Goal: Task Accomplishment & Management: Complete application form

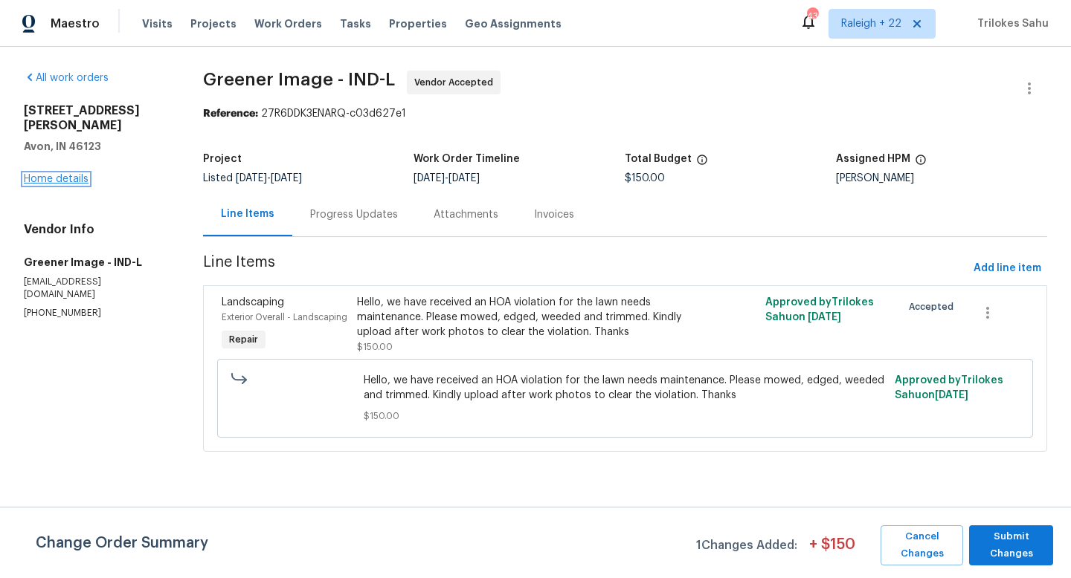
click at [67, 174] on link "Home details" at bounding box center [56, 179] width 65 height 10
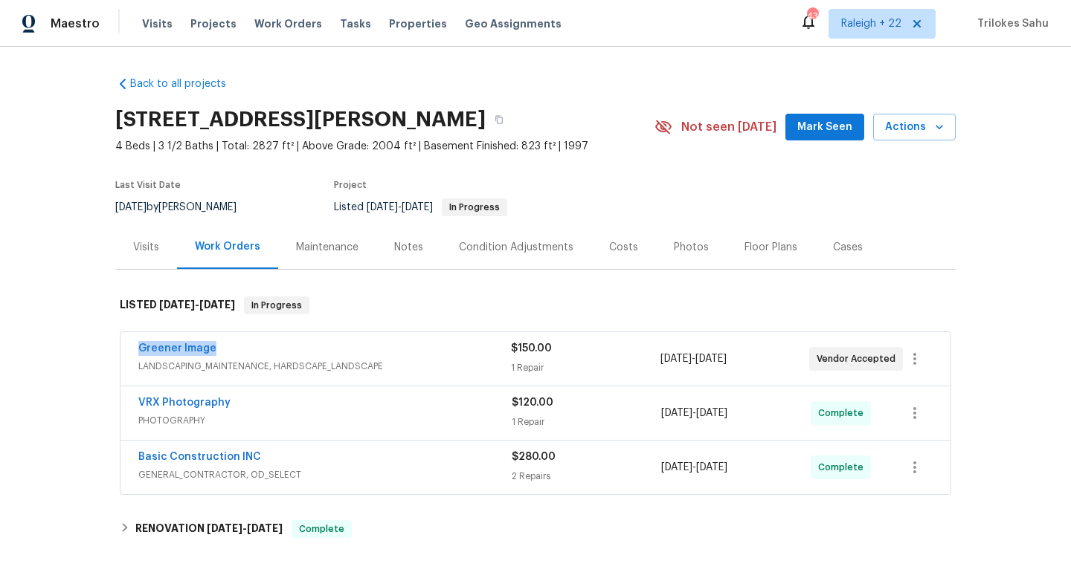
drag, startPoint x: 226, startPoint y: 347, endPoint x: 137, endPoint y: 343, distance: 89.3
click at [137, 343] on div "Greener Image LANDSCAPING_MAINTENANCE, HARDSCAPE_LANDSCAPE $150.00 1 Repair 8/4…" at bounding box center [535, 359] width 830 height 54
copy link "Greener Image"
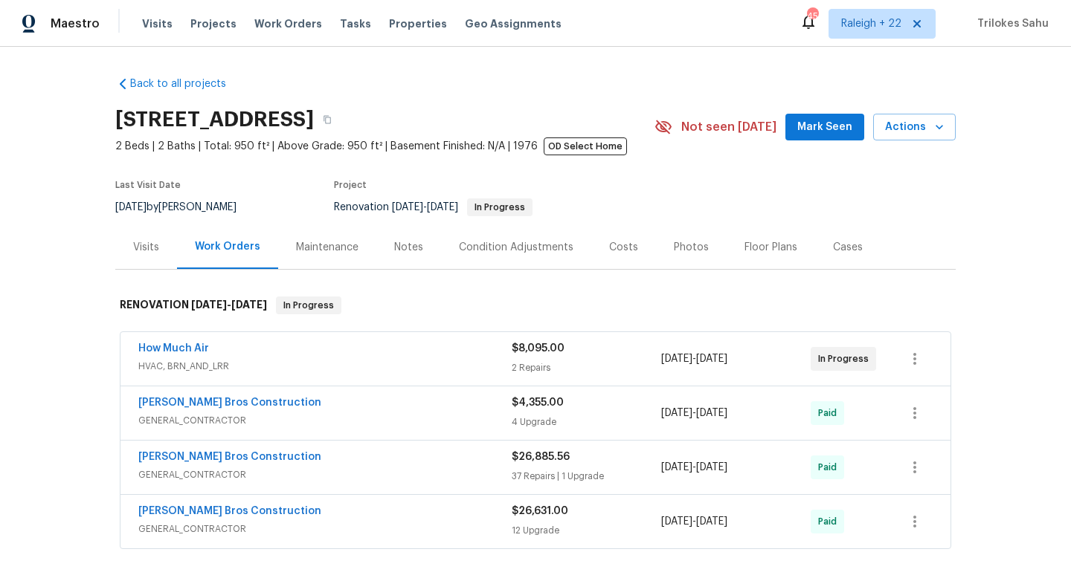
click at [205, 361] on span "HVAC, BRN_AND_LRR" at bounding box center [324, 366] width 373 height 15
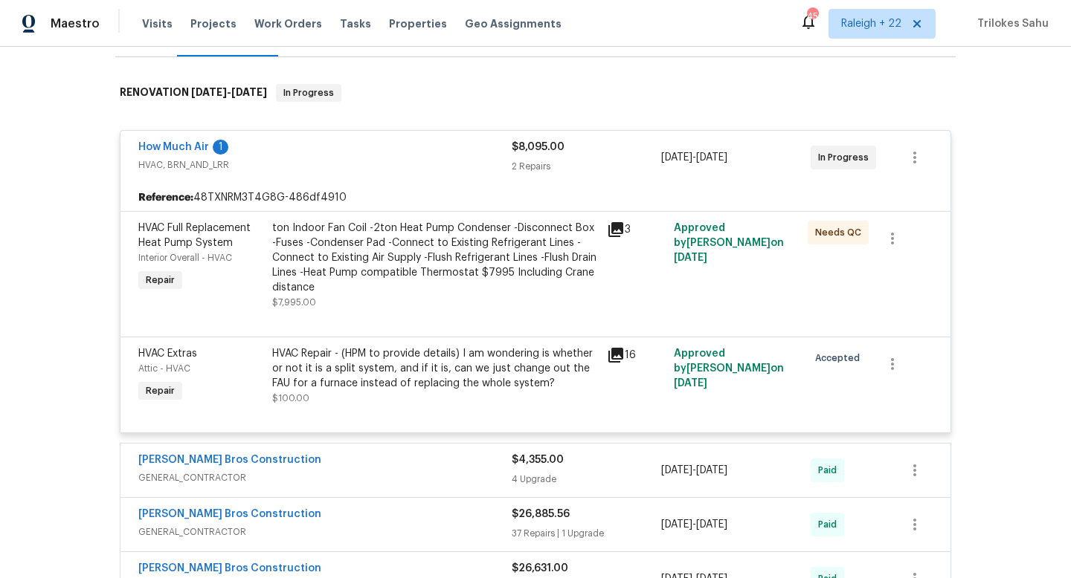
scroll to position [219, 0]
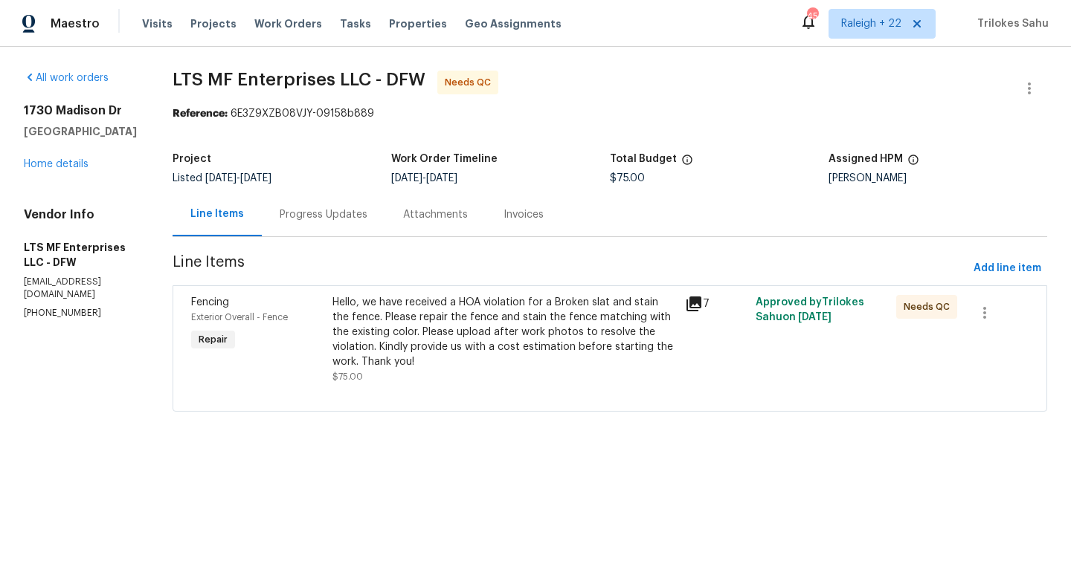
click at [341, 211] on div "Progress Updates" at bounding box center [324, 214] width 88 height 15
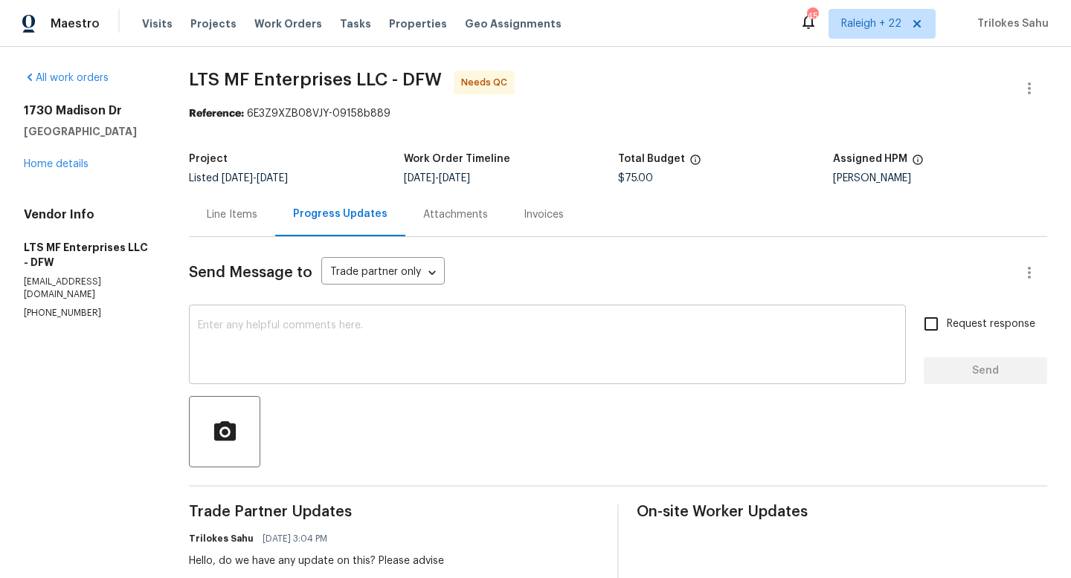
click at [341, 364] on textarea at bounding box center [547, 346] width 699 height 52
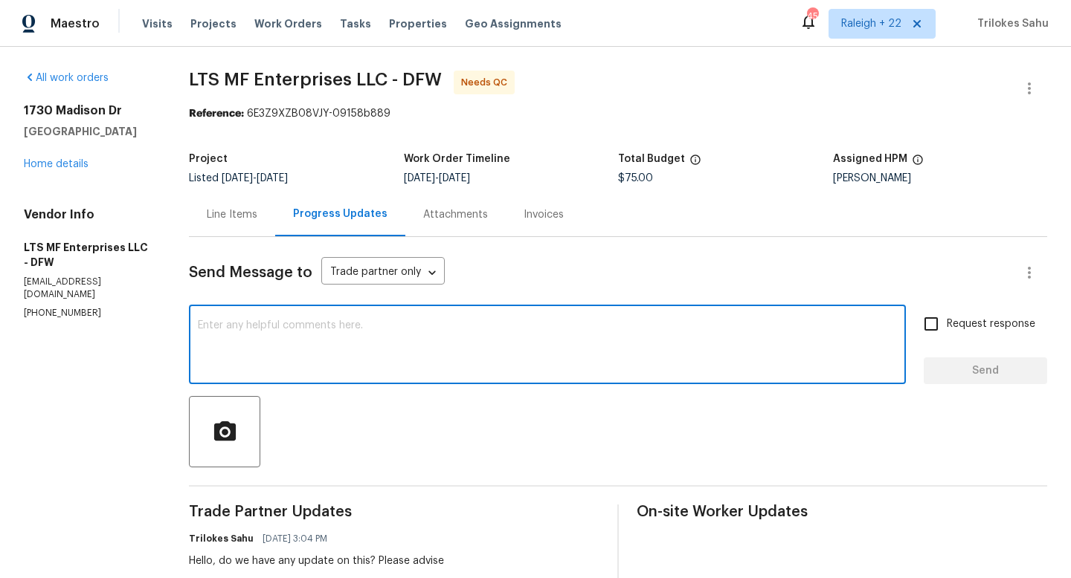
paste textarea "Thank you, Trilokes sahu HOA Operations Coordinator E: hoa@opendoor.com P: (480…"
type textarea "Thank you, Trilokes sahu HOA Operations Coordinator E: hoa@opendoor.com P: (480…"
paste textarea "Hello, Do we have any updates on the above request? please advise"
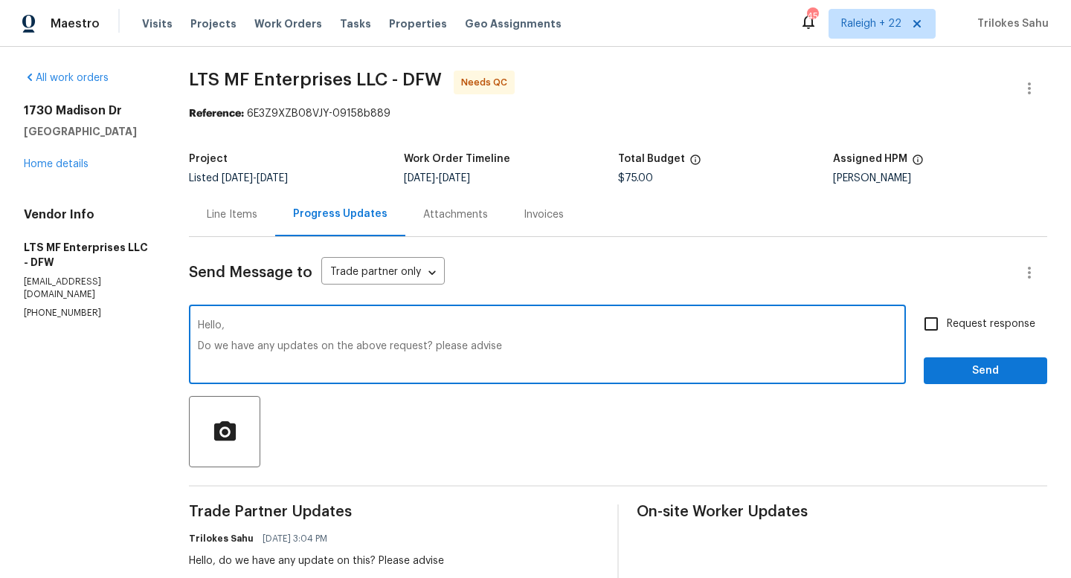
type textarea "Hello, Do we have any updates on the above request? please advise"
click at [934, 331] on input "Request response" at bounding box center [930, 324] width 31 height 31
checkbox input "true"
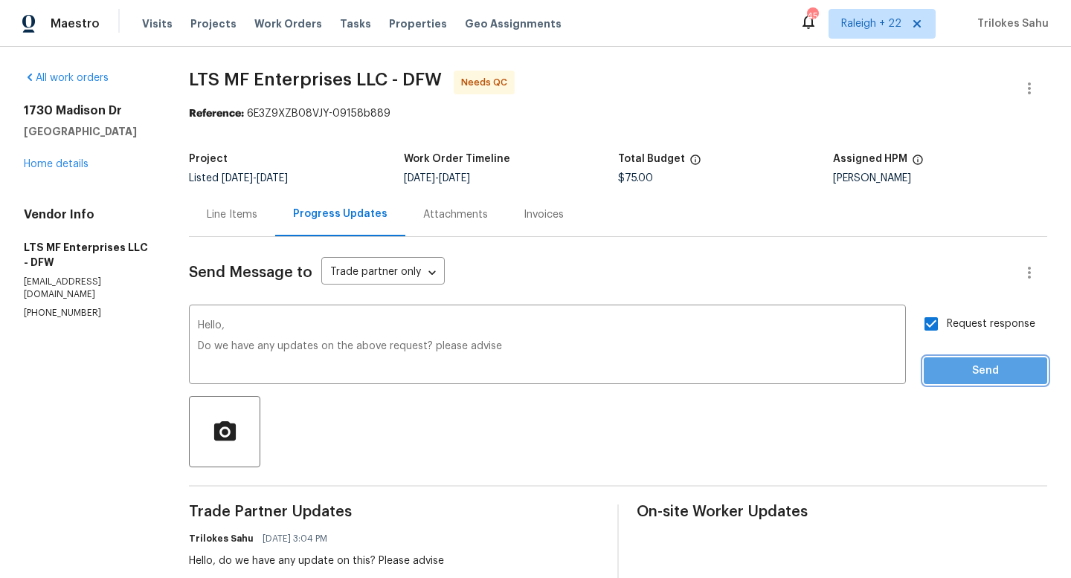
click at [952, 373] on span "Send" at bounding box center [985, 371] width 100 height 19
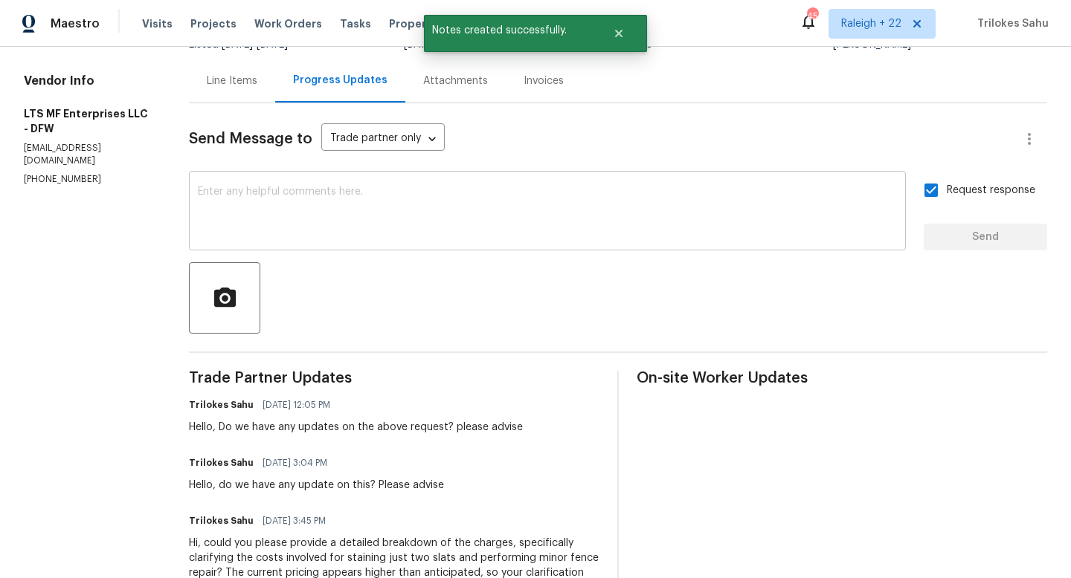
scroll to position [158, 0]
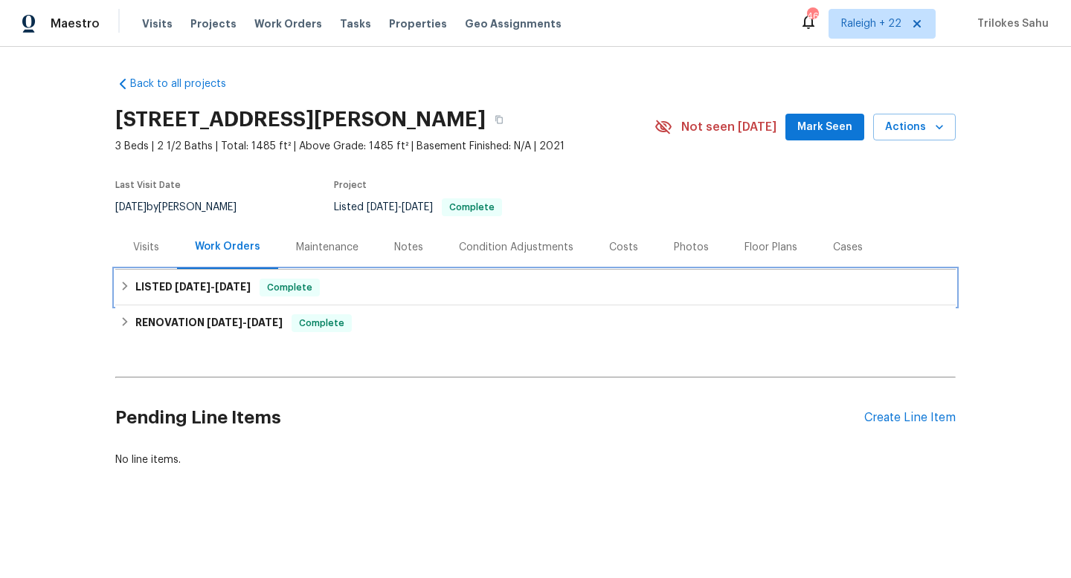
click at [126, 291] on icon at bounding box center [125, 286] width 10 height 10
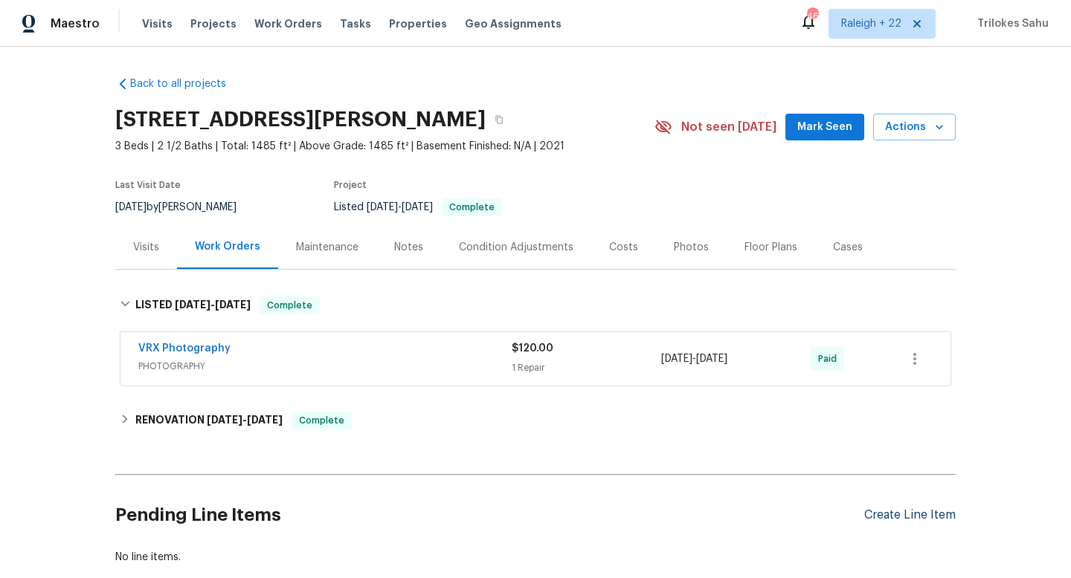
click at [924, 512] on div "Create Line Item" at bounding box center [909, 516] width 91 height 14
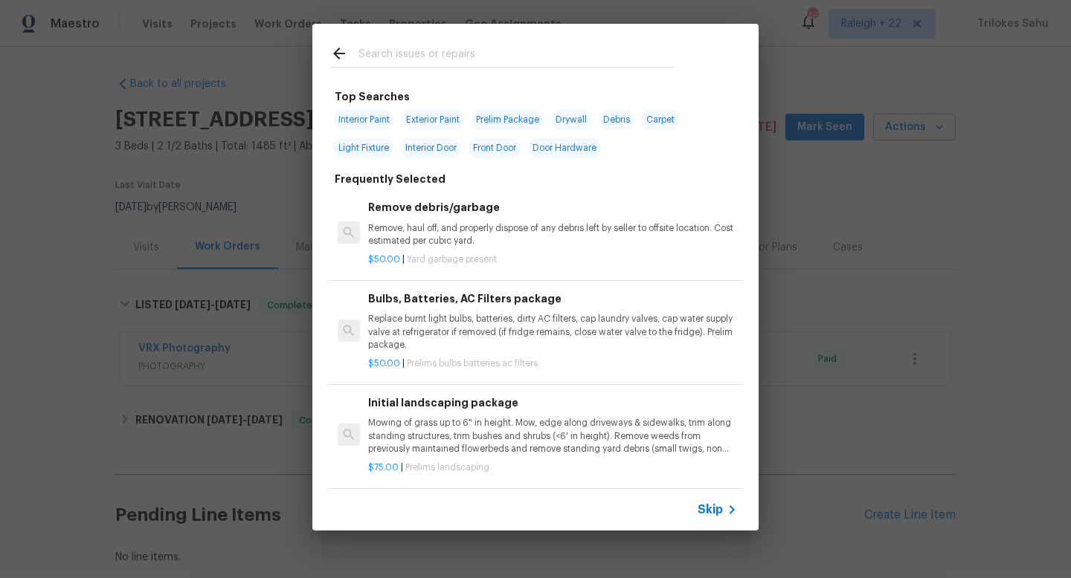
click at [709, 508] on span "Skip" at bounding box center [709, 510] width 25 height 15
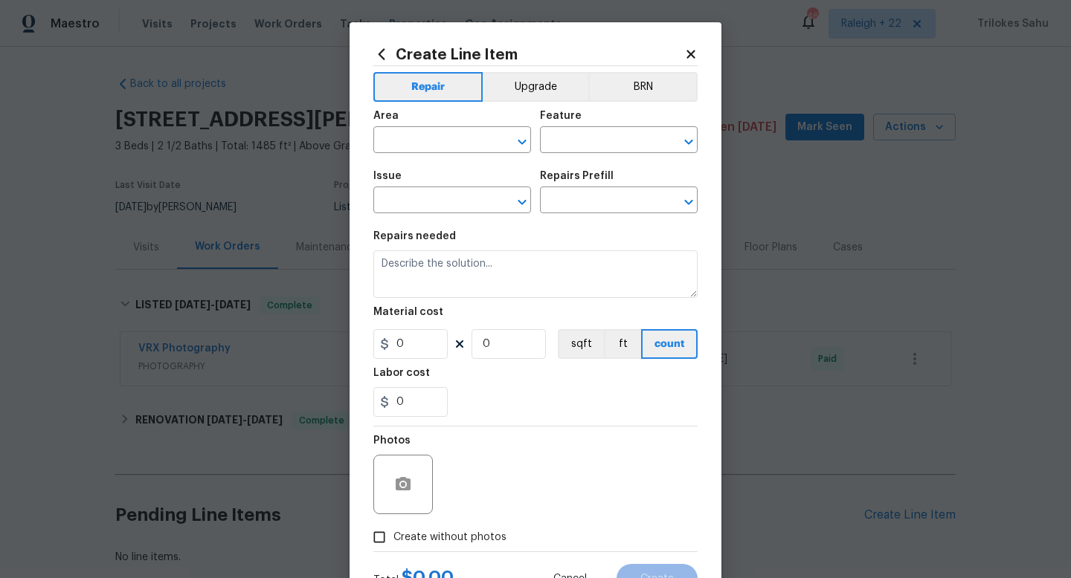
click at [465, 154] on span "Area ​" at bounding box center [452, 132] width 158 height 60
click at [451, 138] on input "text" at bounding box center [431, 141] width 116 height 23
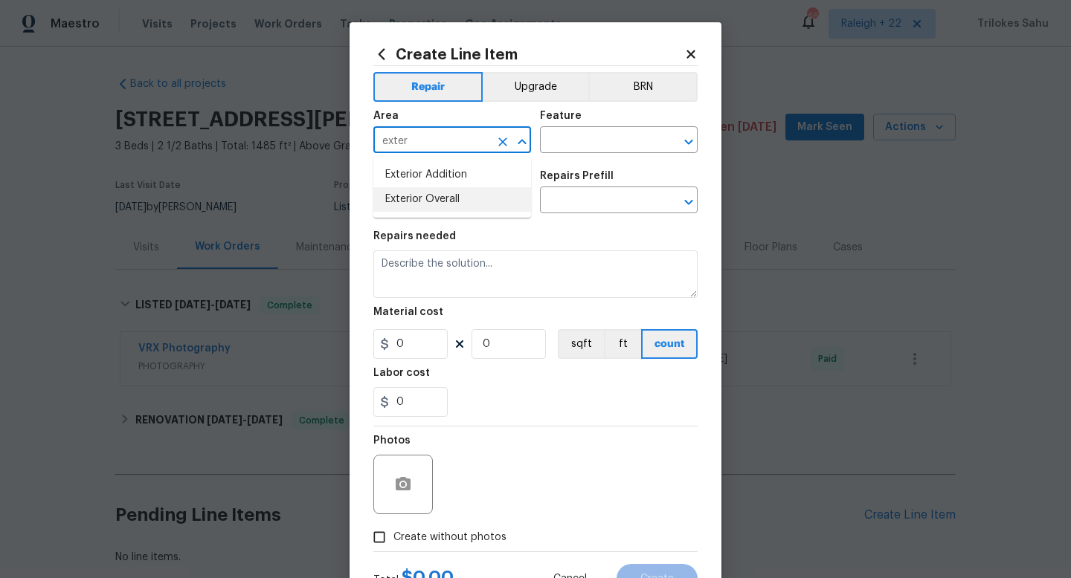
click at [433, 196] on li "Exterior Overall" at bounding box center [452, 199] width 158 height 25
type input "Exterior Overall"
click at [597, 149] on input "text" at bounding box center [598, 141] width 116 height 23
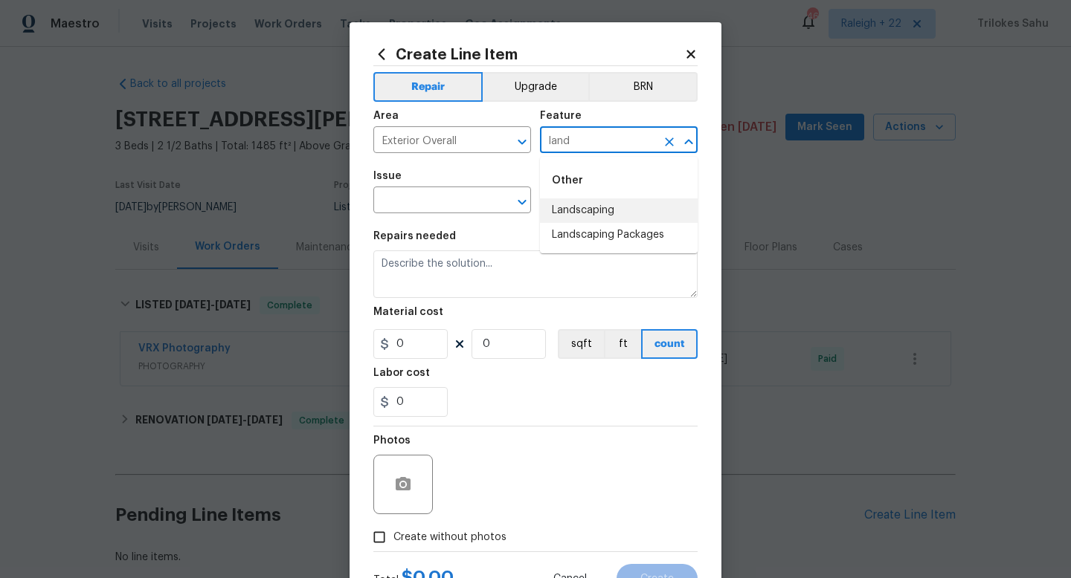
click at [566, 216] on li "Landscaping" at bounding box center [619, 211] width 158 height 25
type input "Landscaping"
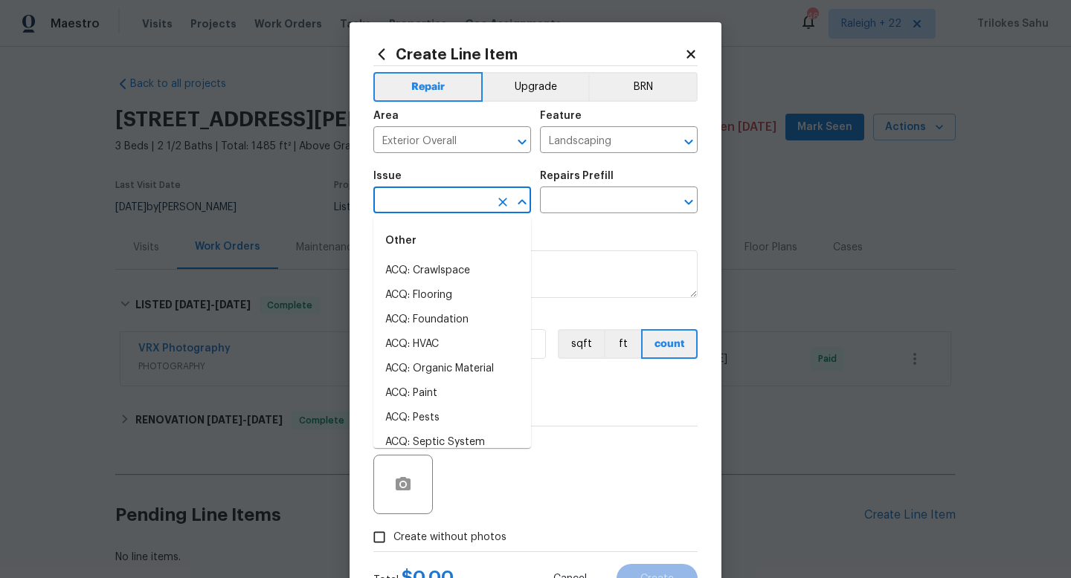
click at [459, 206] on input "text" at bounding box center [431, 201] width 116 height 23
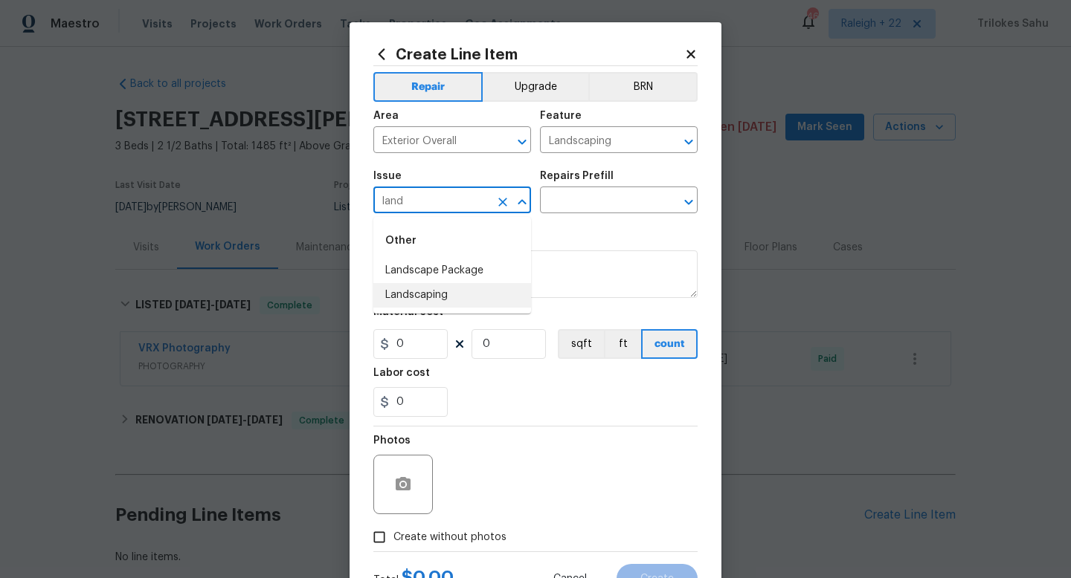
click at [429, 301] on li "Landscaping" at bounding box center [452, 295] width 158 height 25
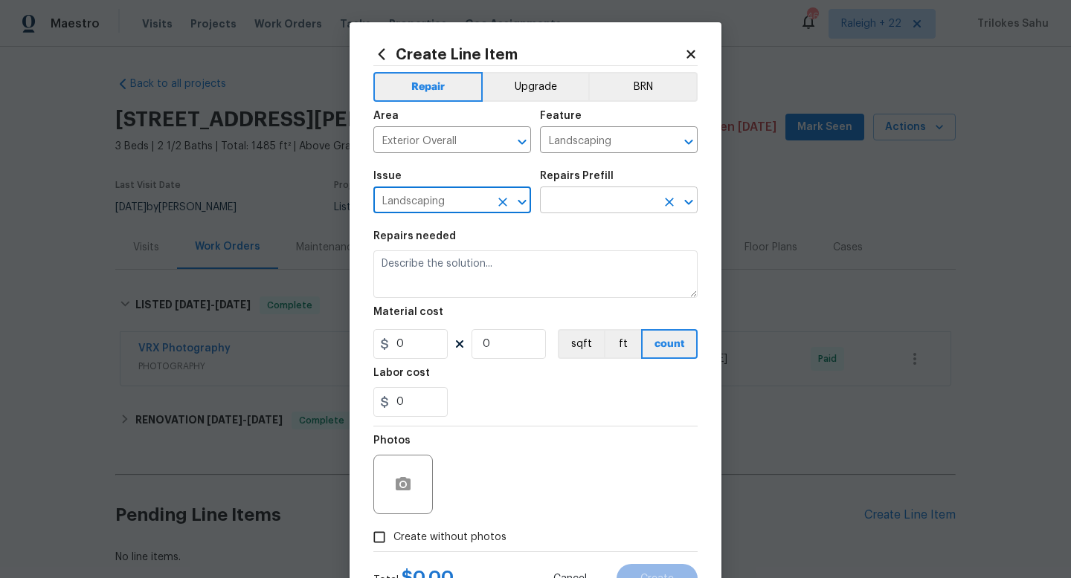
type input "Landscaping"
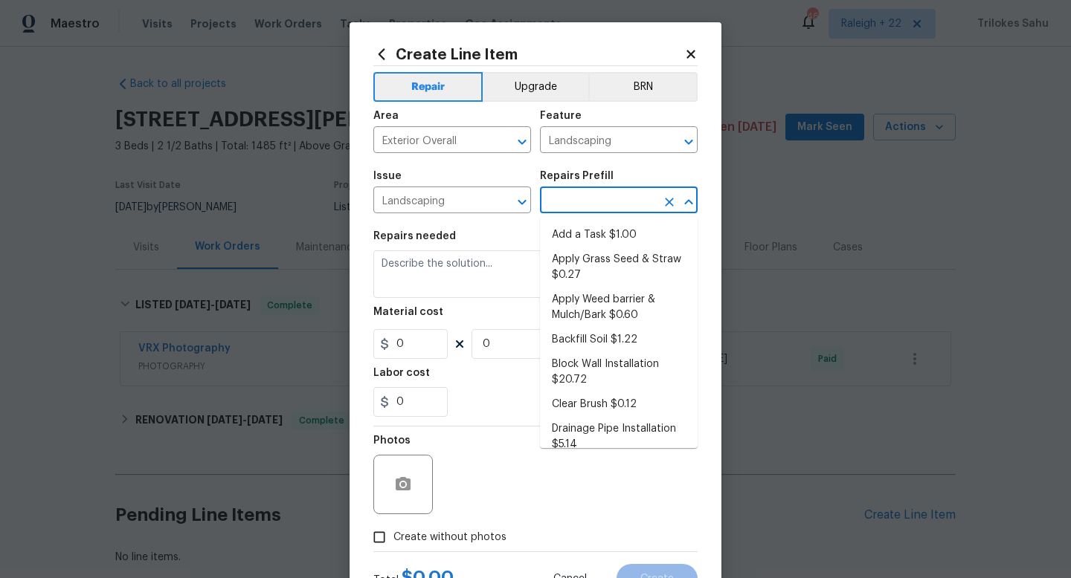
click at [554, 203] on input "text" at bounding box center [598, 201] width 116 height 23
click at [567, 231] on li "Add a Task $1.00" at bounding box center [619, 235] width 158 height 25
type input "Add a Task $1.00"
type textarea "HPM to detail"
type input "1"
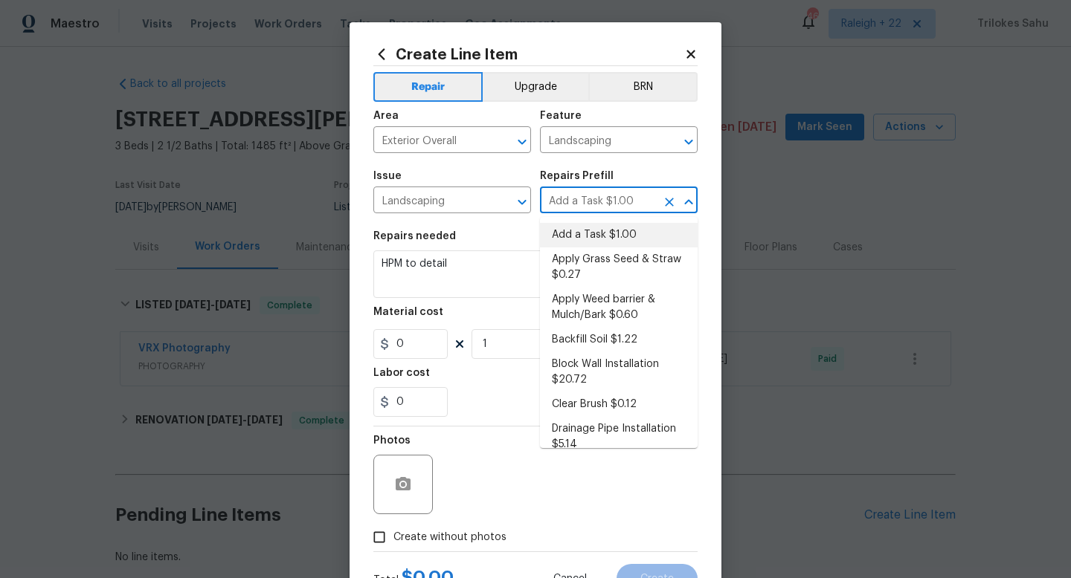
type input "1"
click at [492, 287] on textarea "HPM to detail" at bounding box center [535, 275] width 324 height 48
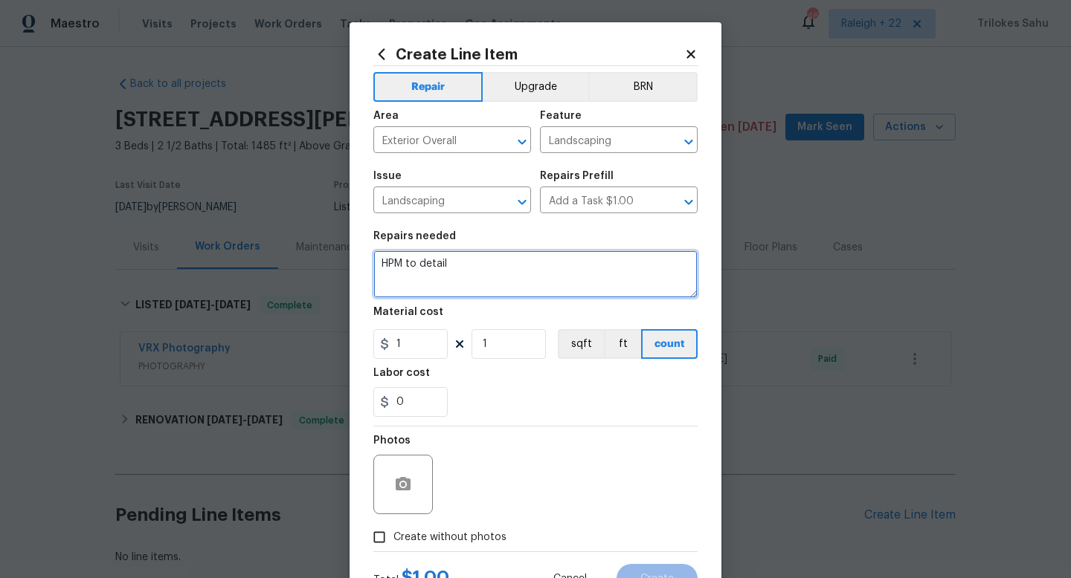
drag, startPoint x: 480, startPoint y: 272, endPoint x: 363, endPoint y: 263, distance: 117.1
click at [363, 263] on div "Create Line Item Repair Upgrade BRN Area Exterior Overall ​ Feature Landscaping…" at bounding box center [535, 320] width 372 height 596
click at [680, 262] on textarea "Hi, we have received an HOA violation for a dead/dying tree." at bounding box center [535, 275] width 324 height 48
paste textarea "Please remove and replace tree with the same or similar tree."
click at [477, 280] on textarea "Hi, we have received an HOA violation for a dead/dying tree. Please remove and …" at bounding box center [535, 275] width 324 height 48
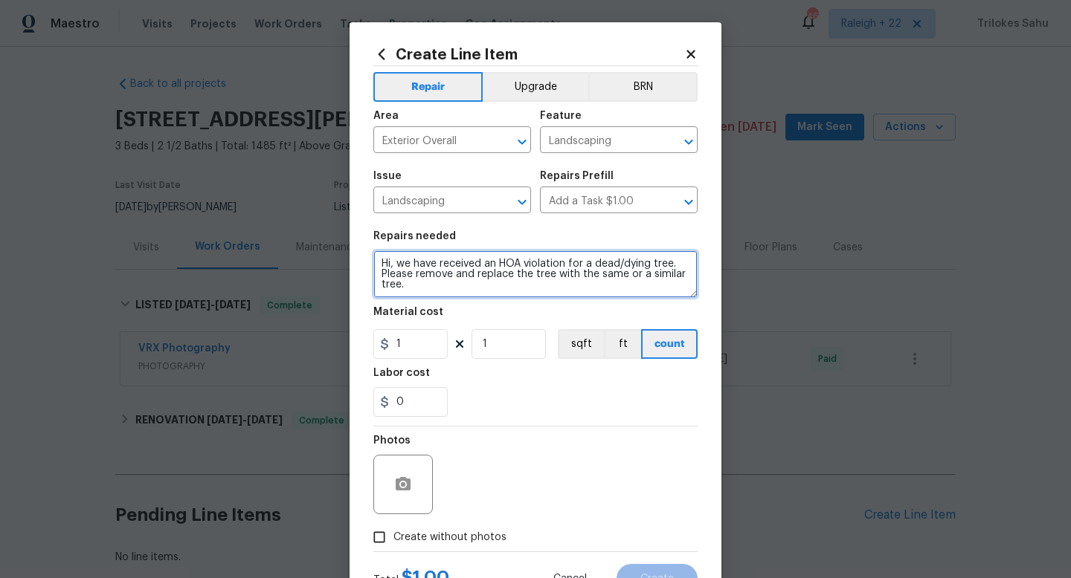
click at [456, 284] on textarea "Hi, we have received an HOA violation for a dead/dying tree. Please remove and …" at bounding box center [535, 275] width 324 height 48
type textarea "Hi, we have received an HOA violation for a dead/dying tree. Please remove and …"
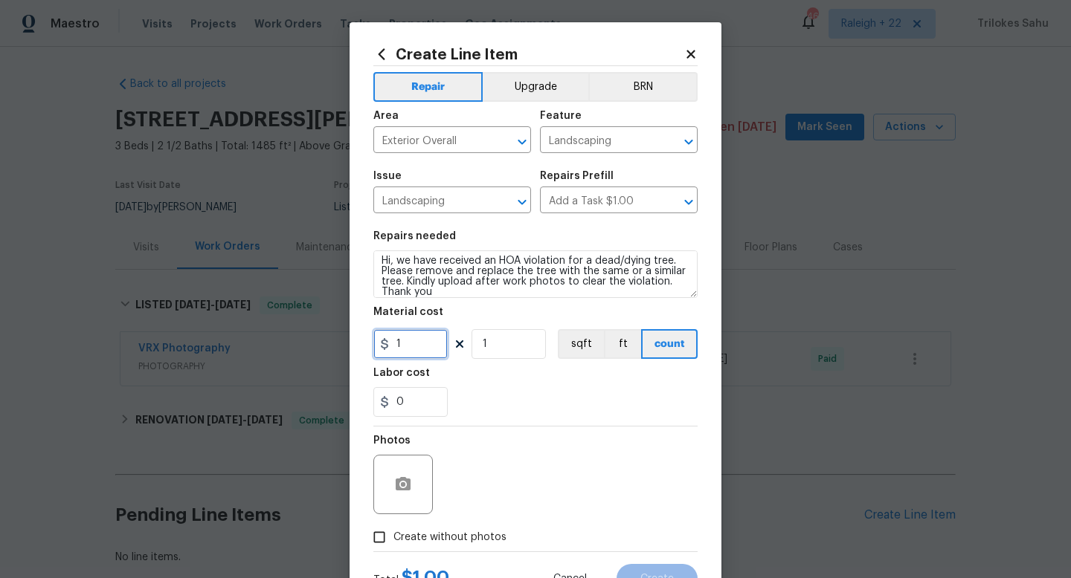
click at [423, 343] on input "1" at bounding box center [410, 344] width 74 height 30
type input "75"
click at [487, 403] on div "0" at bounding box center [535, 402] width 324 height 30
click at [400, 488] on icon "button" at bounding box center [403, 483] width 15 height 13
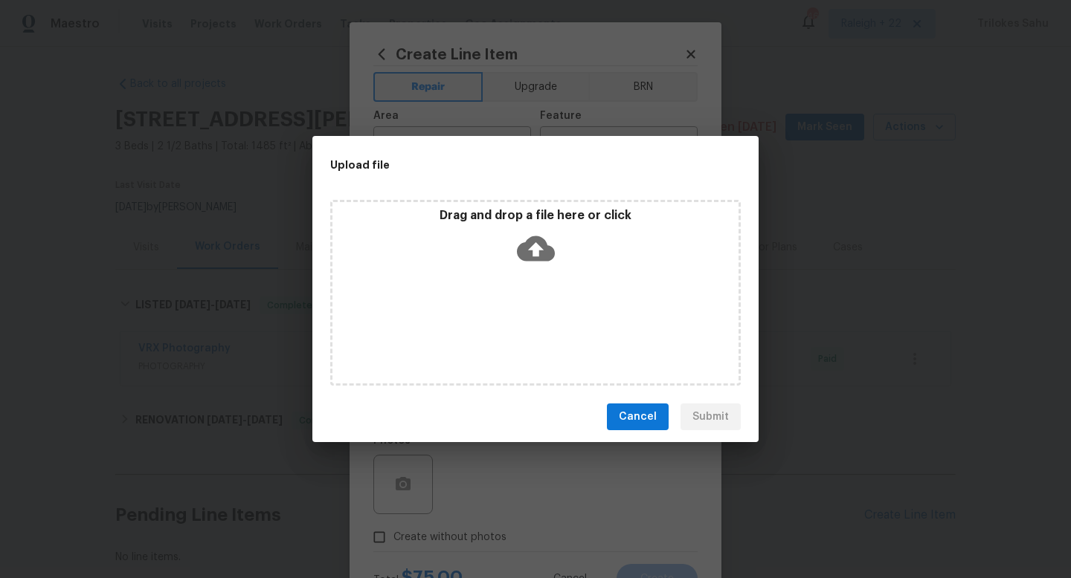
click at [533, 247] on icon at bounding box center [536, 249] width 38 height 38
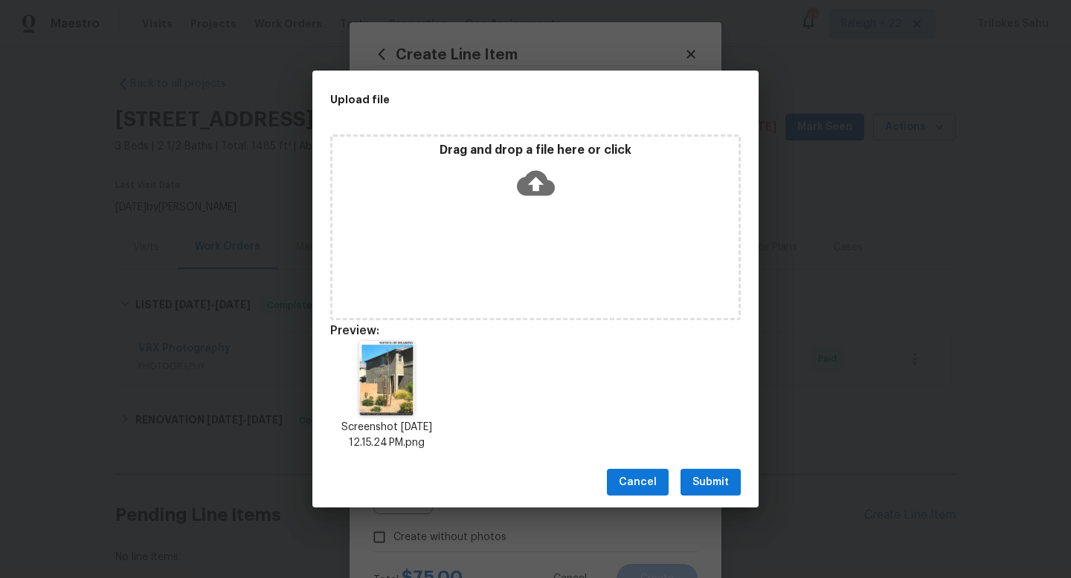
click at [711, 483] on span "Submit" at bounding box center [710, 483] width 36 height 19
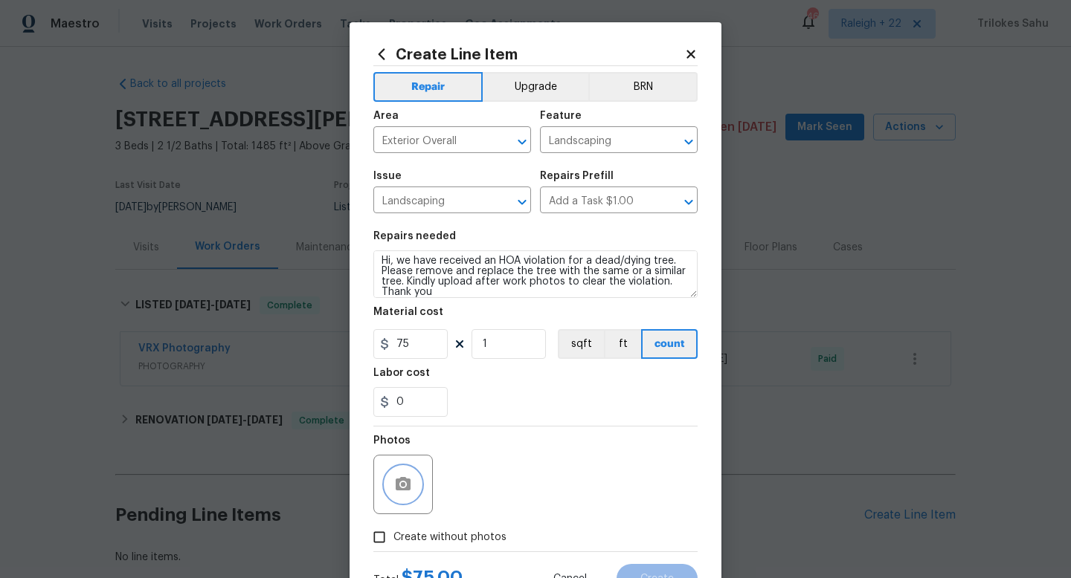
scroll to position [62, 0]
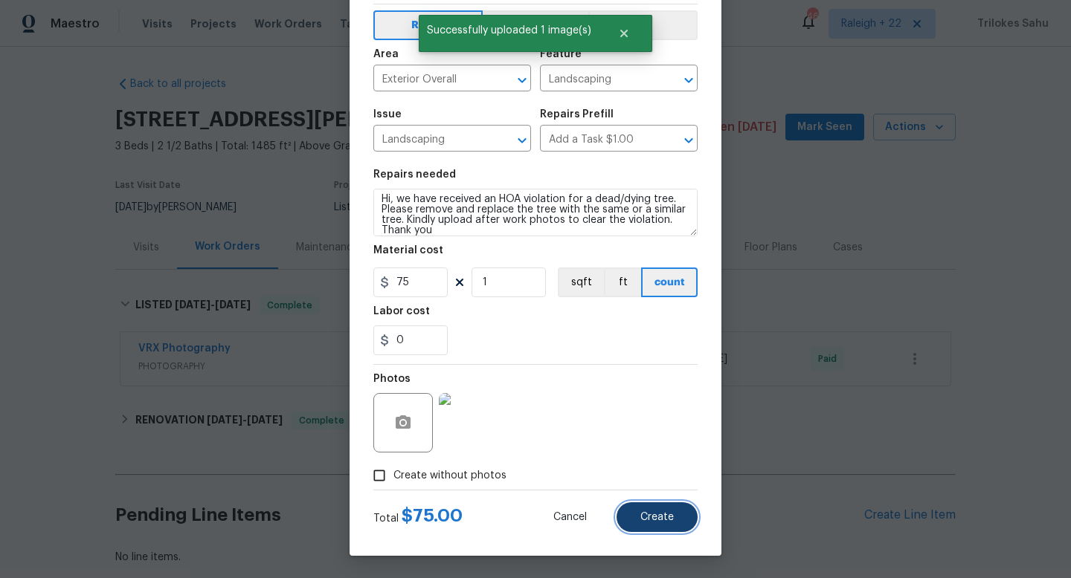
click at [656, 527] on button "Create" at bounding box center [656, 518] width 81 height 30
type input "0"
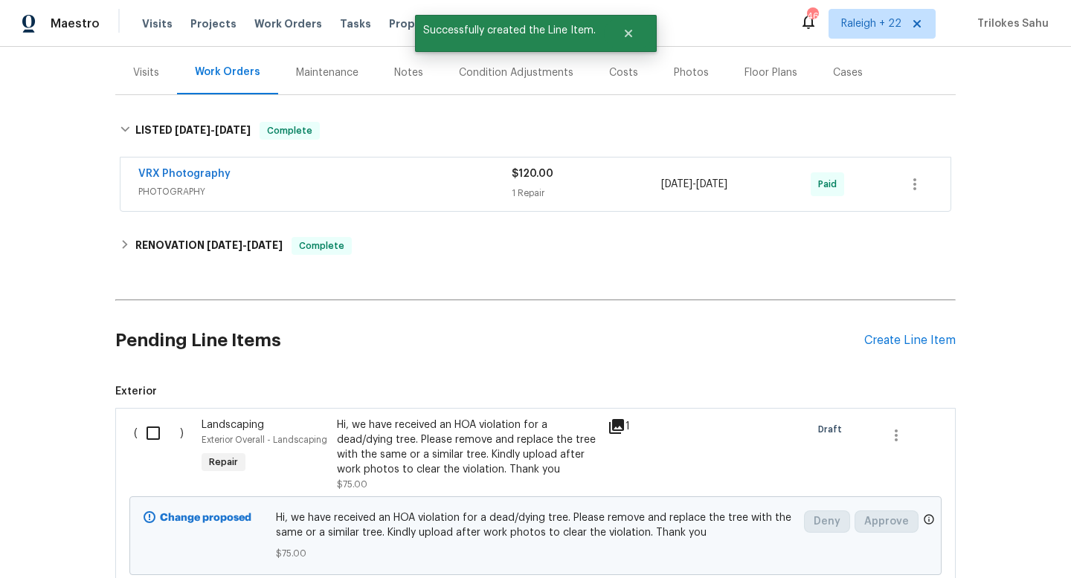
scroll to position [287, 0]
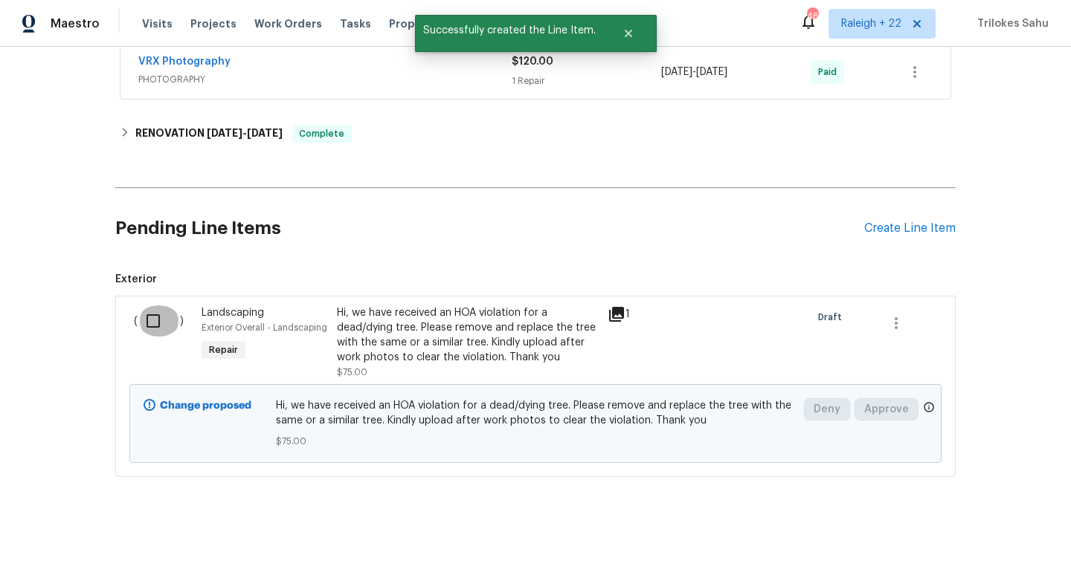
click at [156, 323] on input "checkbox" at bounding box center [159, 321] width 42 height 31
checkbox input "true"
click at [972, 543] on span "Create Work Order" at bounding box center [985, 541] width 99 height 19
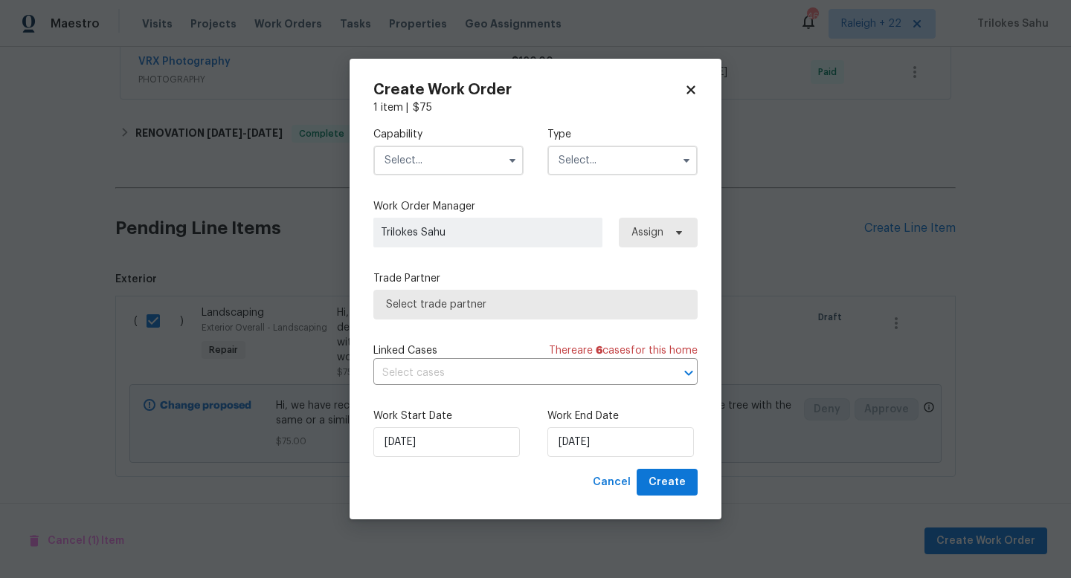
click at [480, 164] on input "text" at bounding box center [448, 161] width 150 height 30
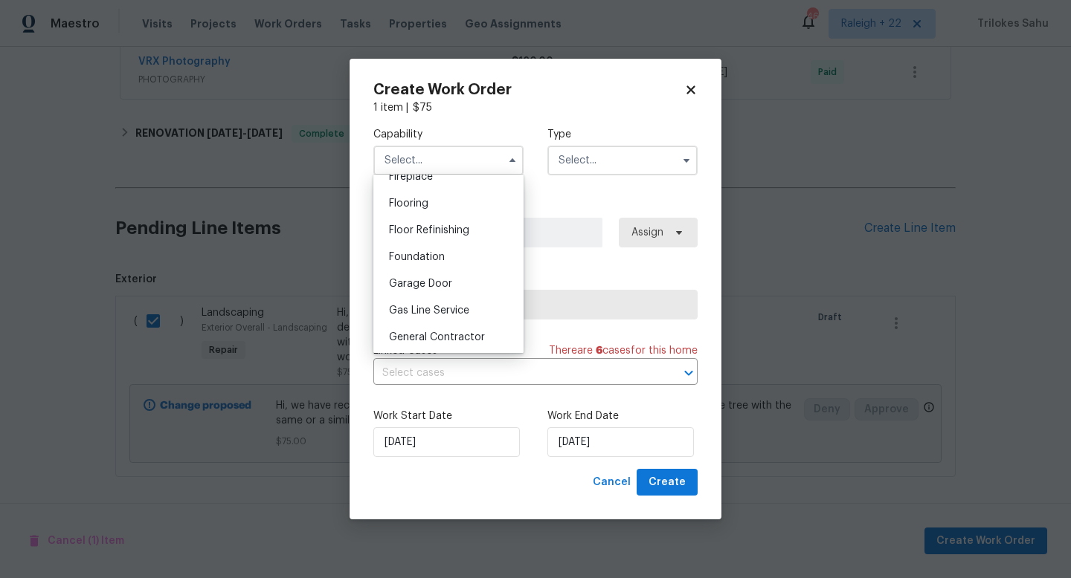
scroll to position [583, 0]
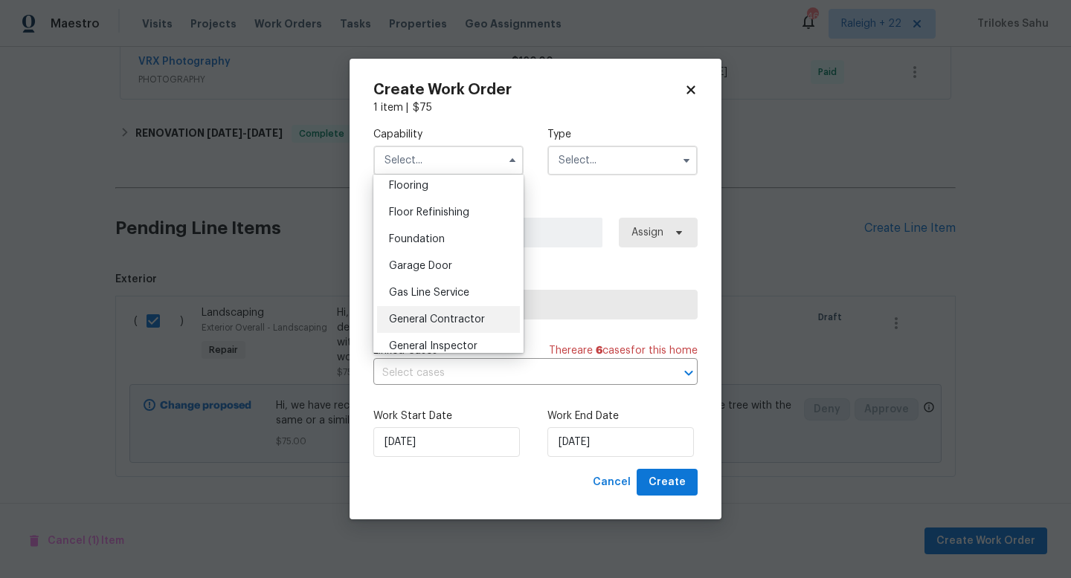
click at [483, 318] on div "General Contractor" at bounding box center [448, 319] width 143 height 27
type input "General Contractor"
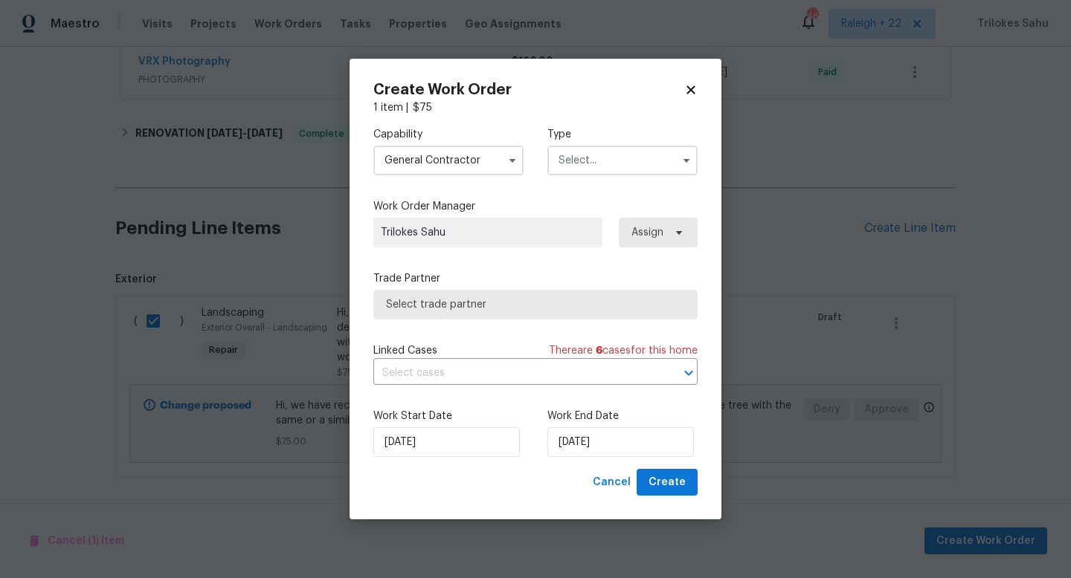
click at [583, 161] on input "text" at bounding box center [622, 161] width 150 height 30
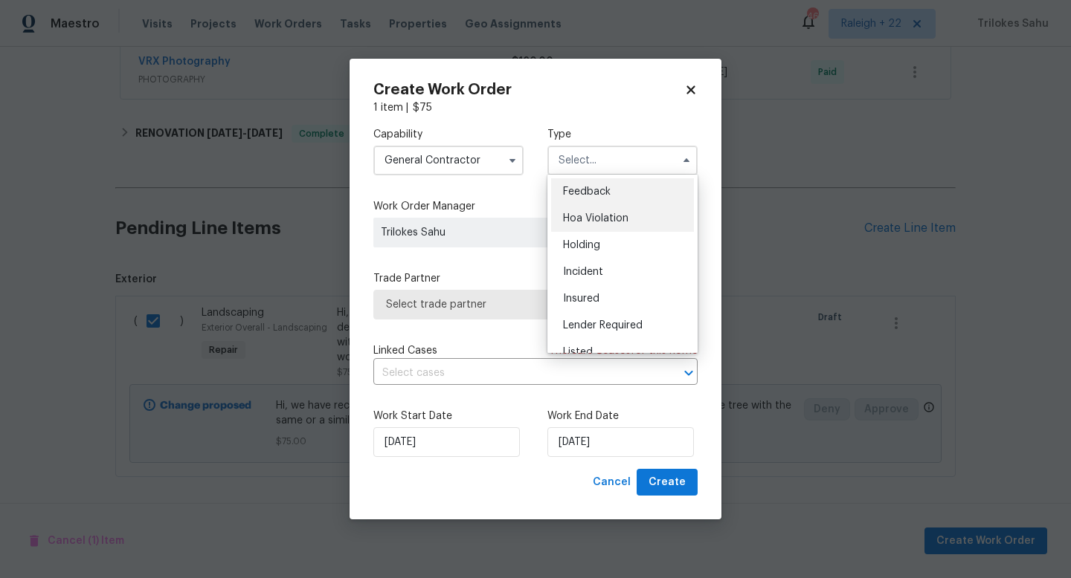
click at [584, 228] on div "Hoa Violation" at bounding box center [622, 218] width 143 height 27
type input "Hoa Violation"
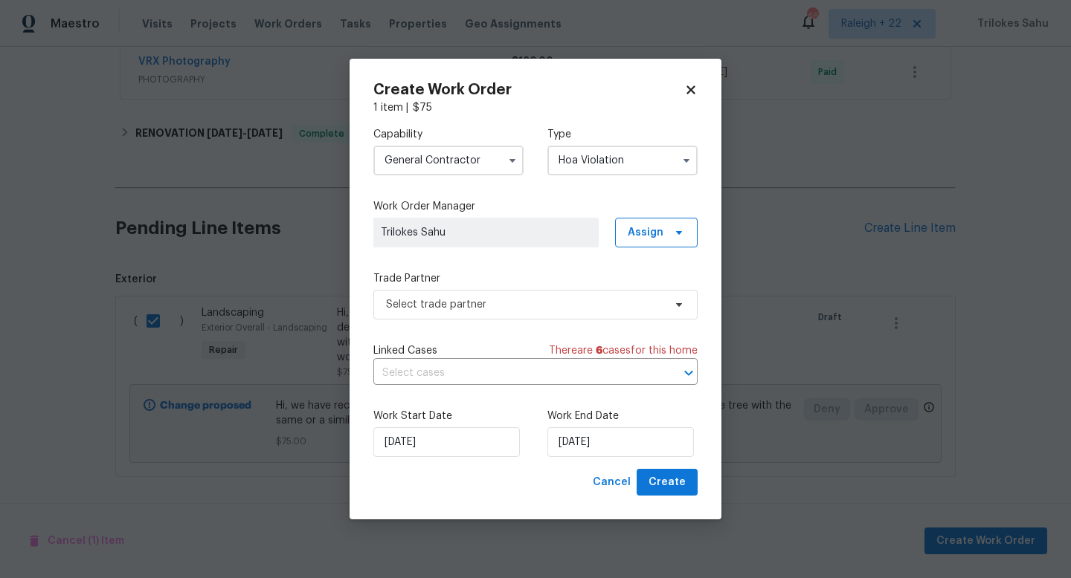
click at [552, 228] on span "Trilokes Sahu" at bounding box center [486, 232] width 210 height 15
click at [517, 306] on span "Select trade partner" at bounding box center [524, 304] width 277 height 15
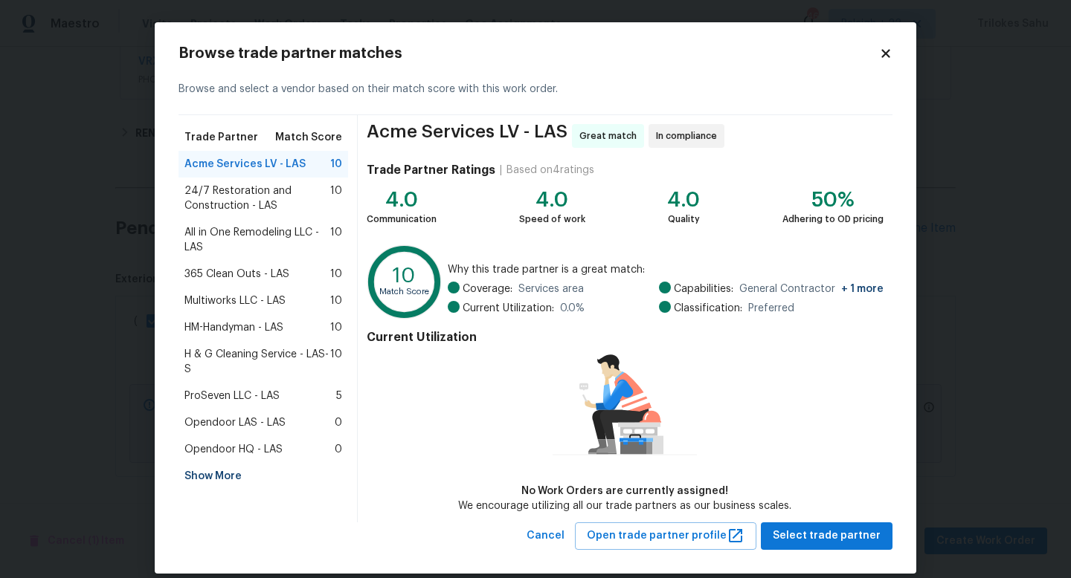
click at [224, 193] on span "24/7 Restoration and Construction - LAS" at bounding box center [257, 199] width 146 height 30
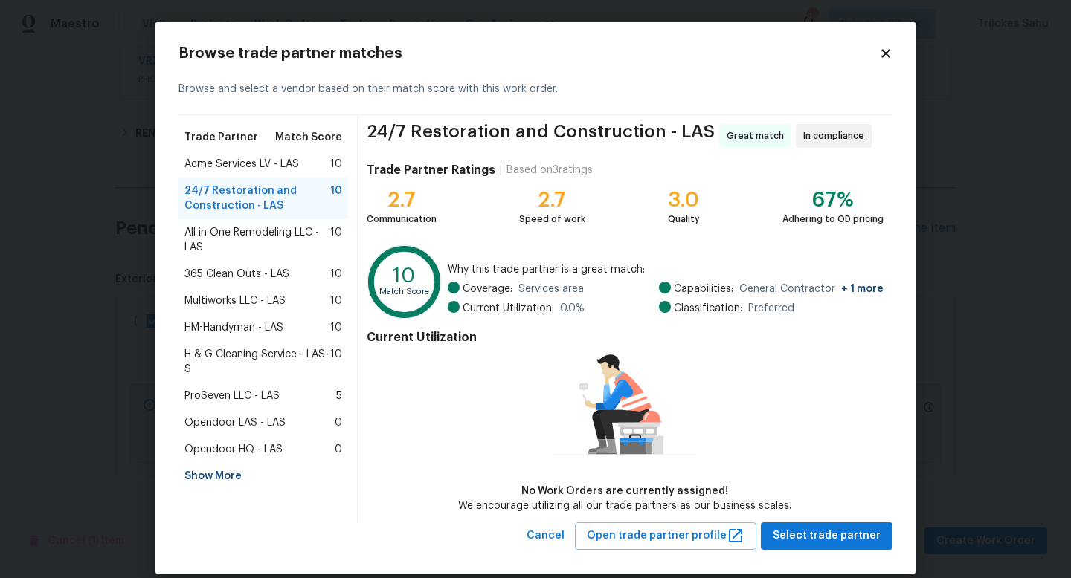
click at [225, 236] on span "All in One Remodeling LLC - LAS" at bounding box center [257, 240] width 146 height 30
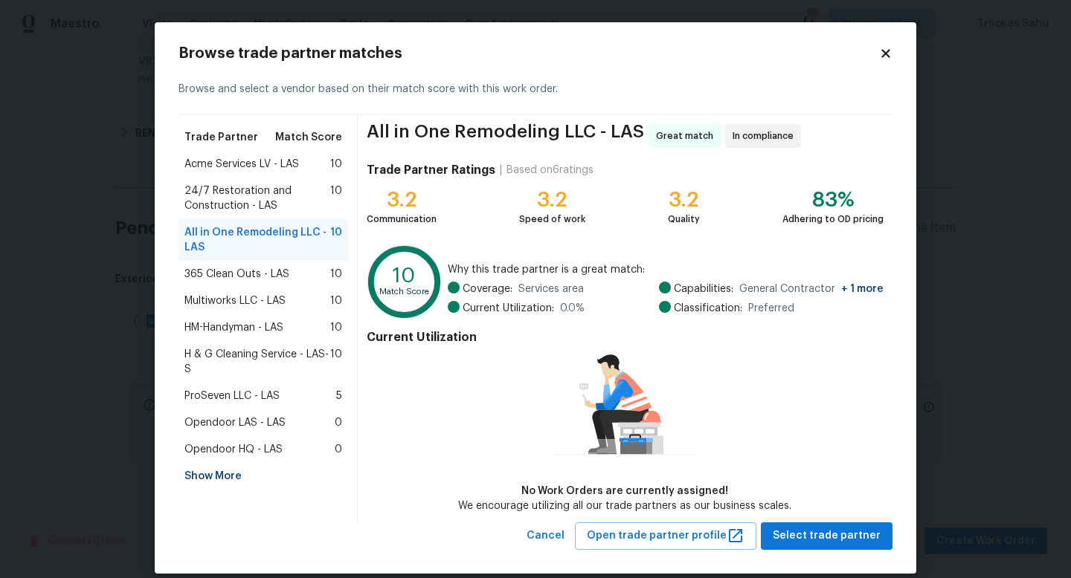
click at [883, 56] on icon at bounding box center [885, 53] width 8 height 8
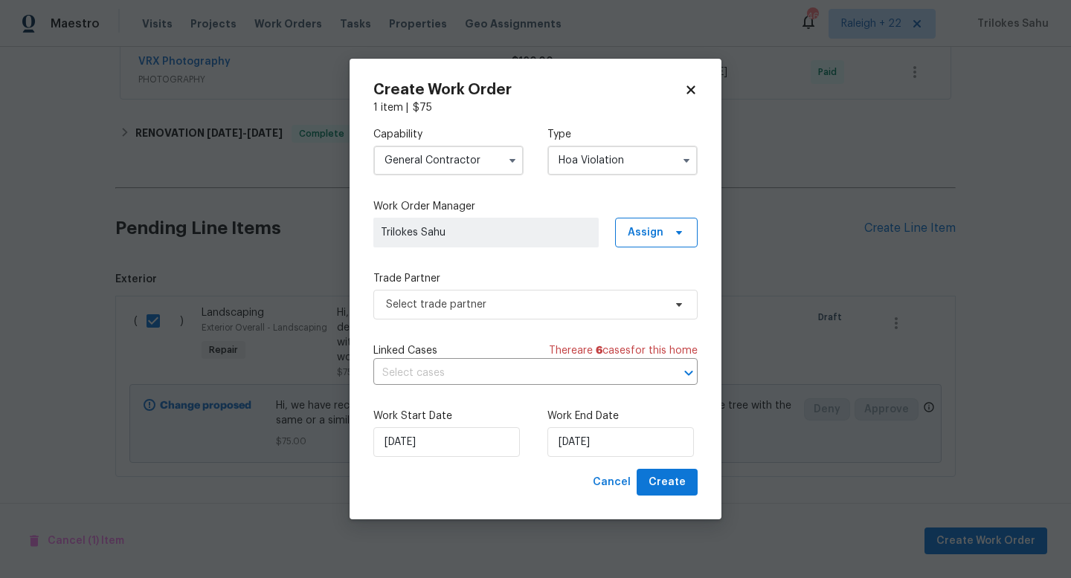
click at [443, 162] on input "General Contractor" at bounding box center [448, 161] width 150 height 30
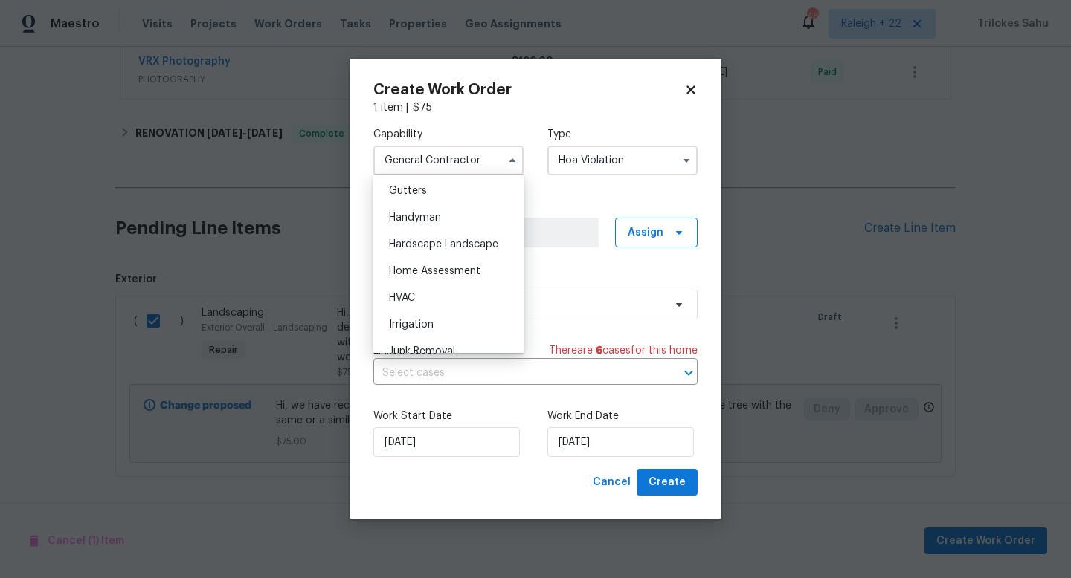
scroll to position [822, 0]
click at [433, 213] on span "Hardscape Landscape" at bounding box center [443, 215] width 109 height 10
type input "Hardscape Landscape"
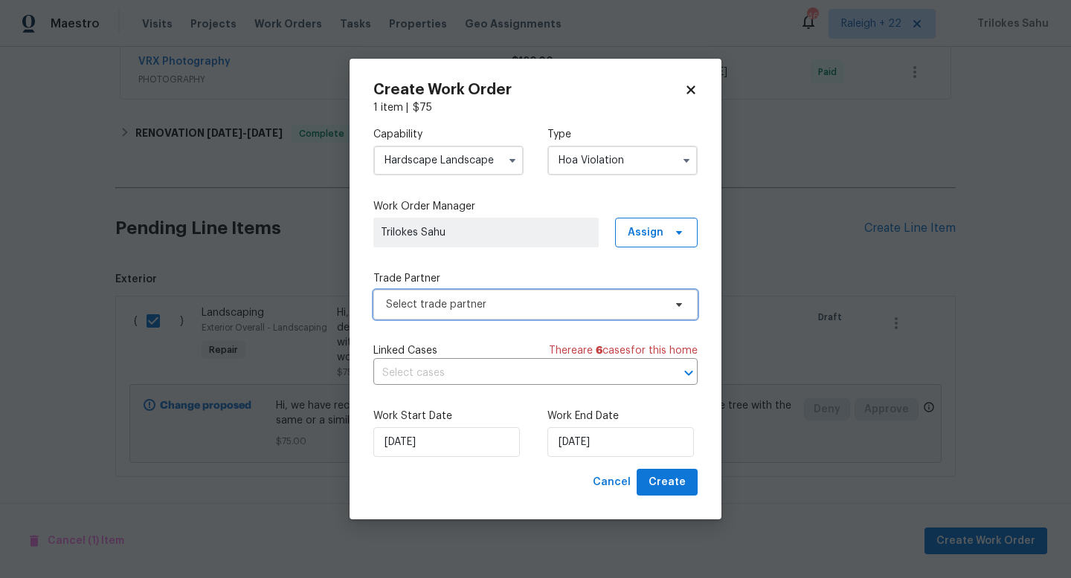
click at [541, 315] on span "Select trade partner" at bounding box center [535, 305] width 324 height 30
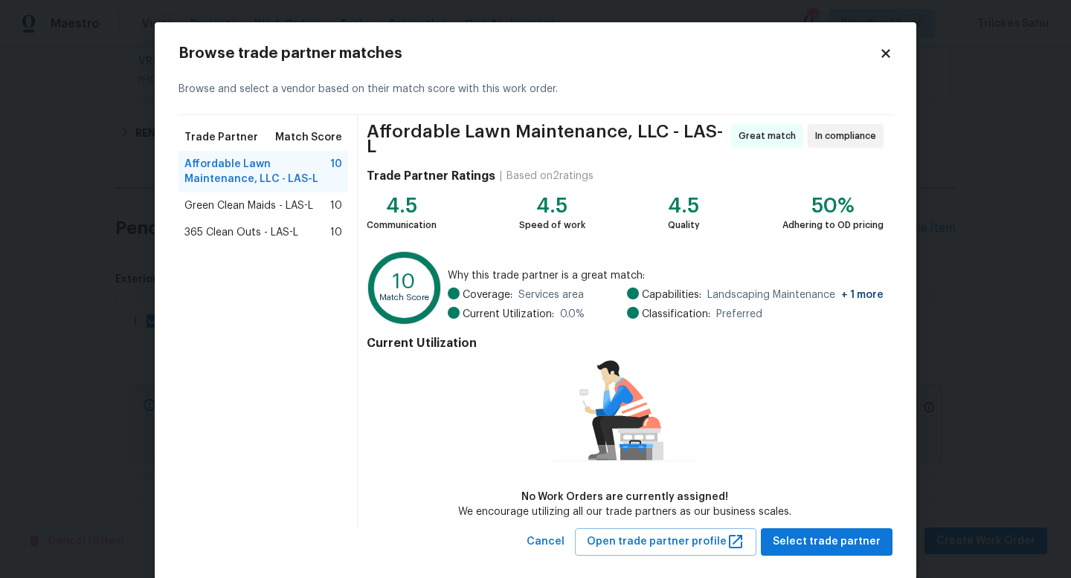
click at [271, 207] on span "Green Clean Maids - LAS-L" at bounding box center [248, 206] width 129 height 15
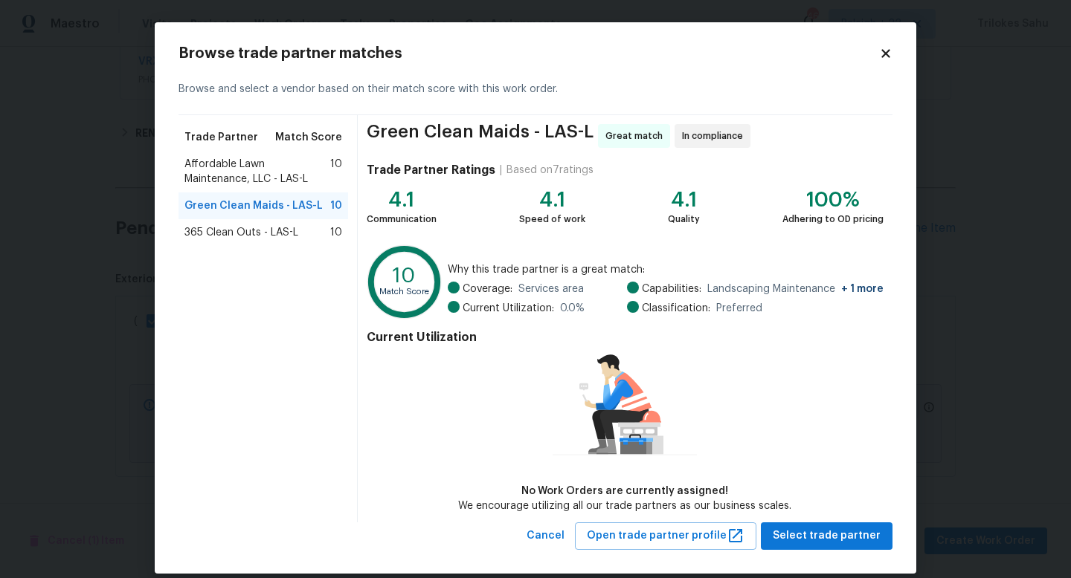
click at [273, 178] on span "Affordable Lawn Maintenance, LLC - LAS-L" at bounding box center [257, 172] width 146 height 30
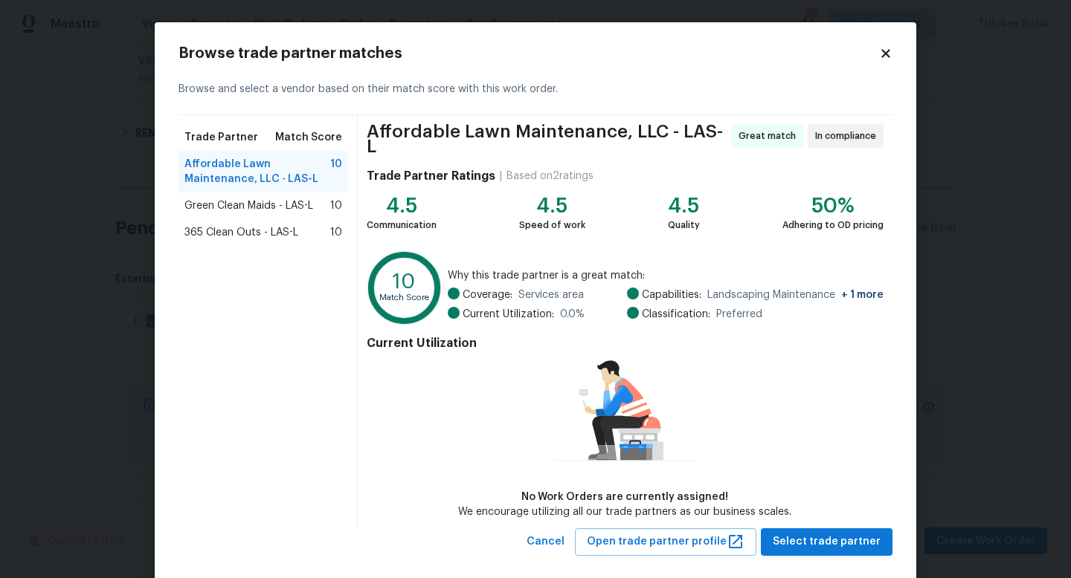
click at [274, 212] on span "Green Clean Maids - LAS-L" at bounding box center [248, 206] width 129 height 15
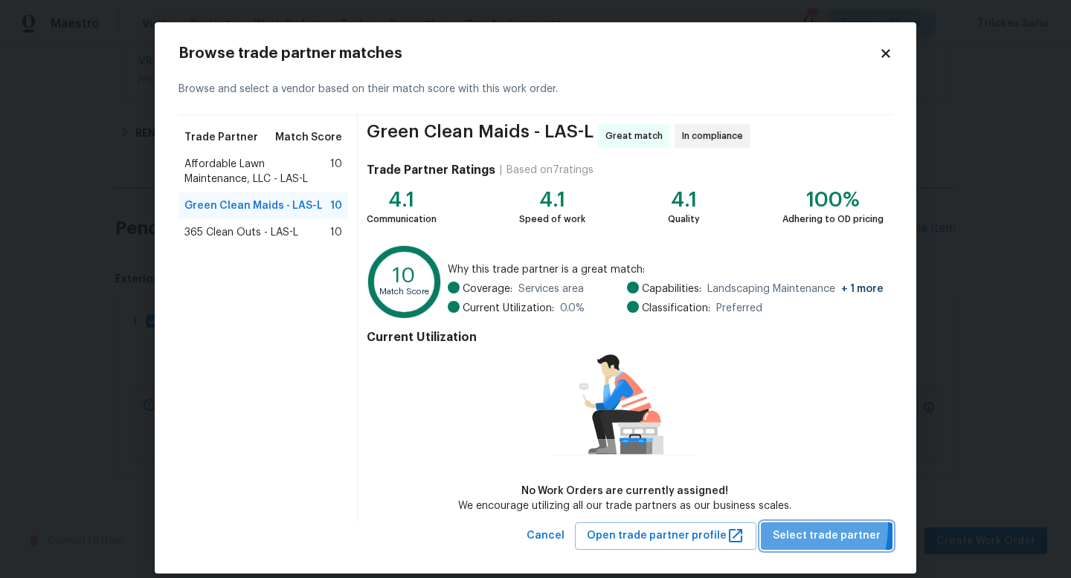
click at [797, 527] on span "Select trade partner" at bounding box center [826, 536] width 108 height 19
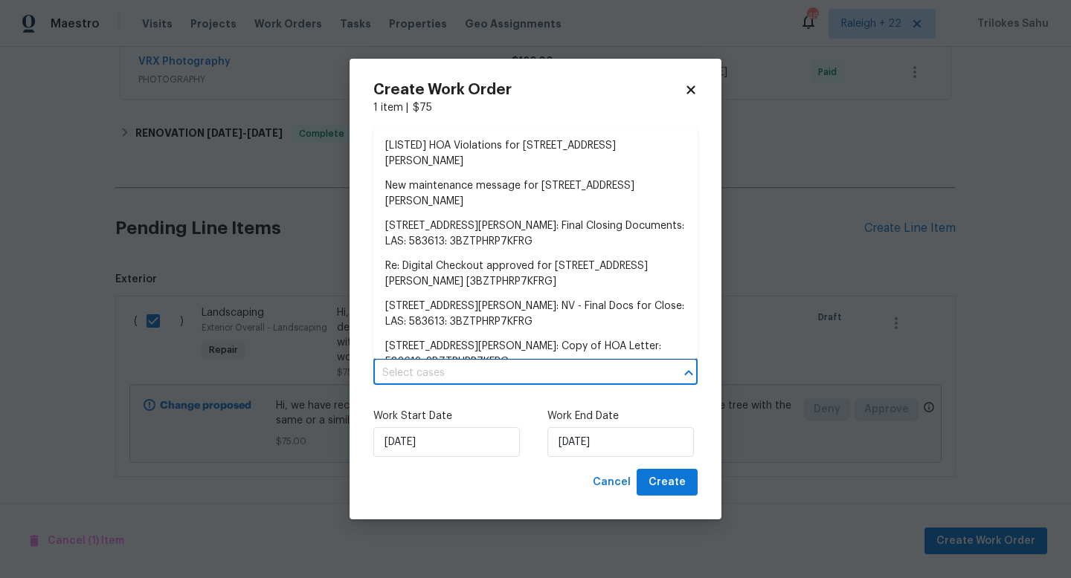
click at [595, 374] on input "text" at bounding box center [514, 373] width 283 height 23
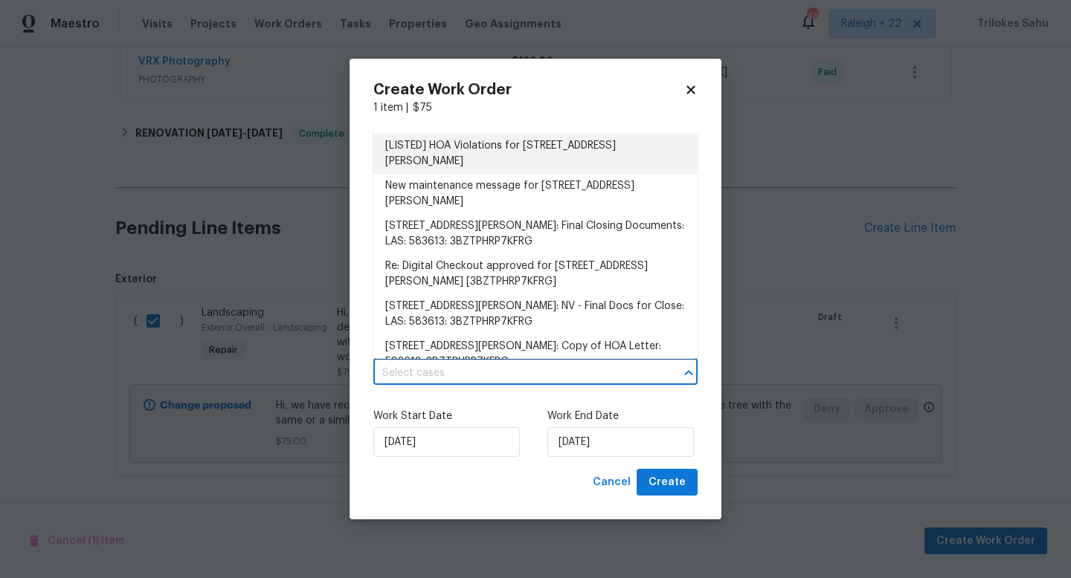
click at [491, 160] on li "[LISTED] HOA Violations for [STREET_ADDRESS][PERSON_NAME]" at bounding box center [535, 154] width 324 height 40
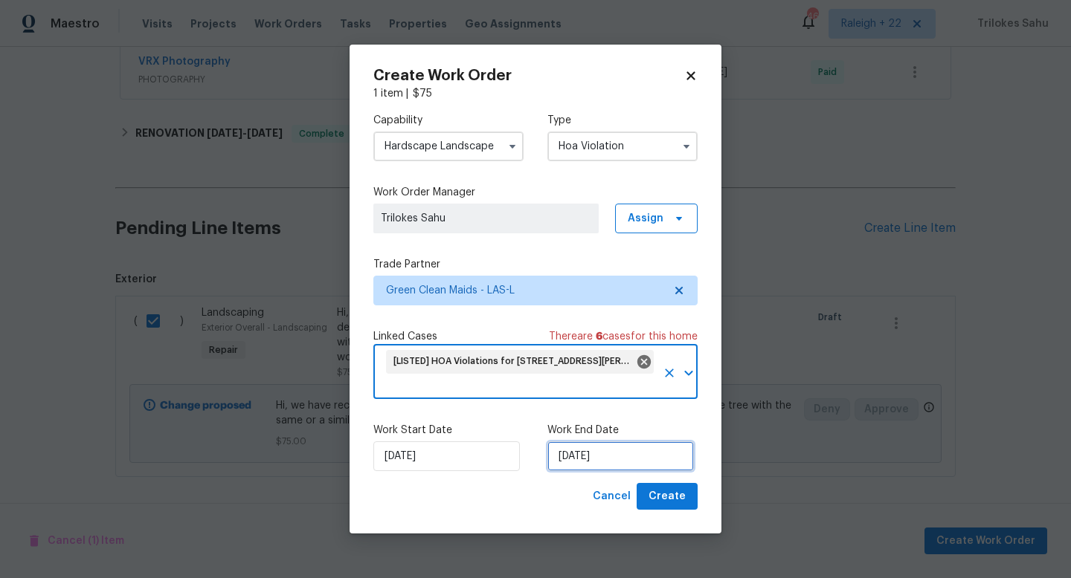
click at [598, 468] on input "[DATE]" at bounding box center [620, 457] width 146 height 30
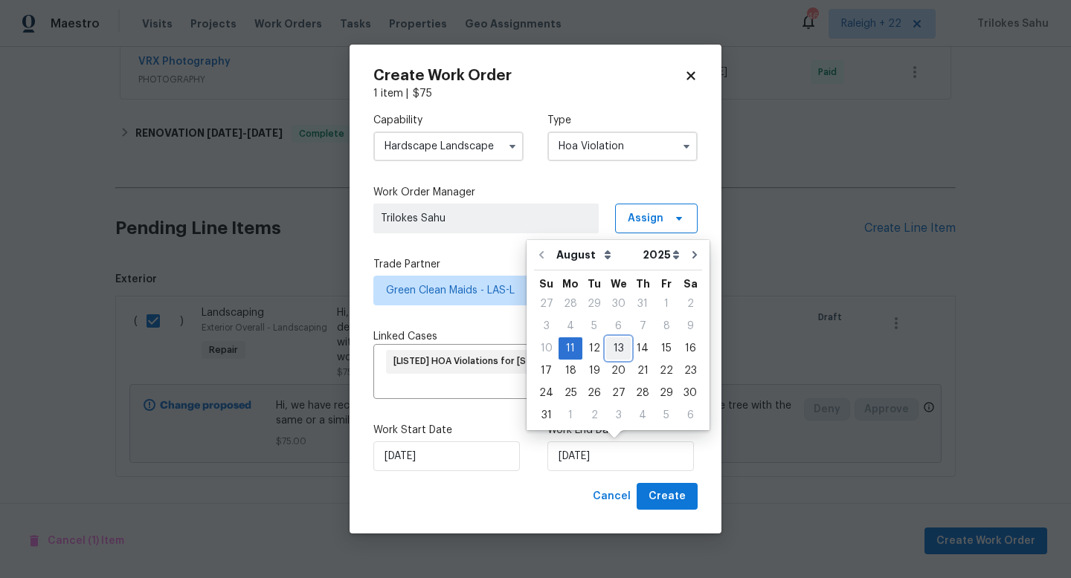
click at [616, 346] on div "13" at bounding box center [618, 348] width 25 height 21
type input "[DATE]"
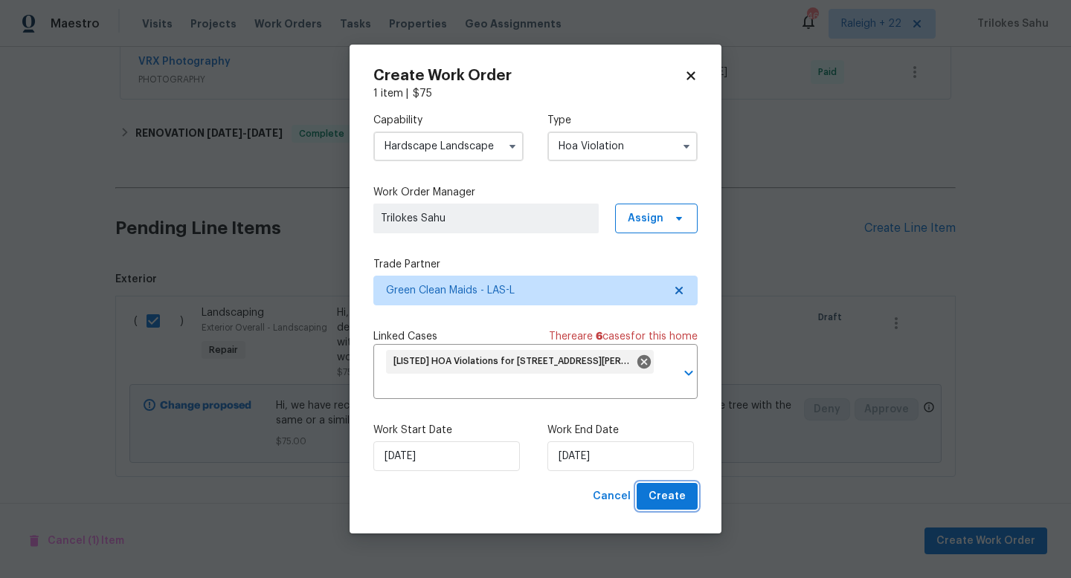
click at [655, 493] on span "Create" at bounding box center [666, 497] width 37 height 19
checkbox input "false"
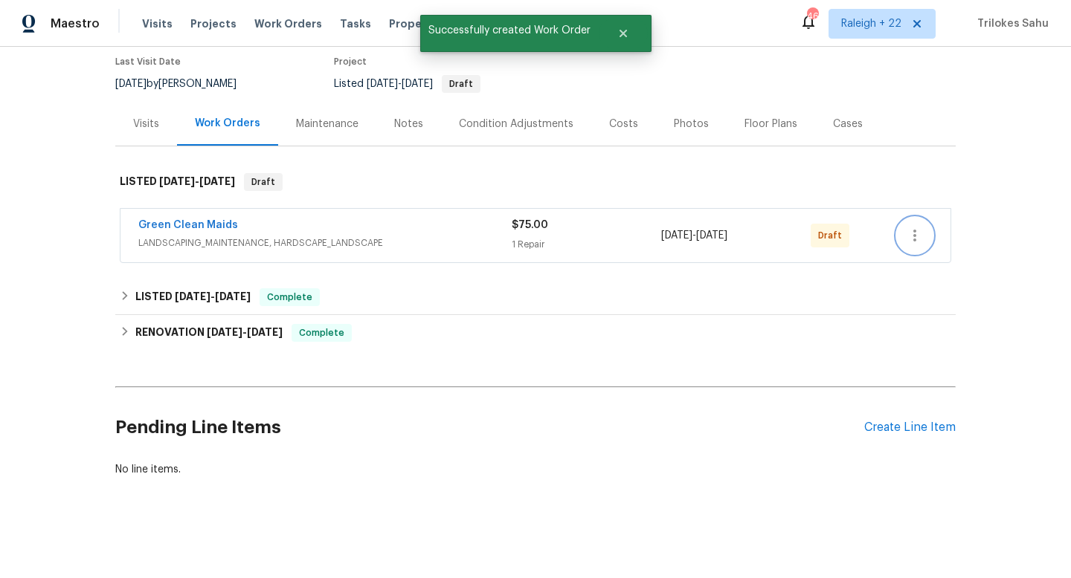
click at [914, 243] on icon "button" at bounding box center [915, 236] width 18 height 18
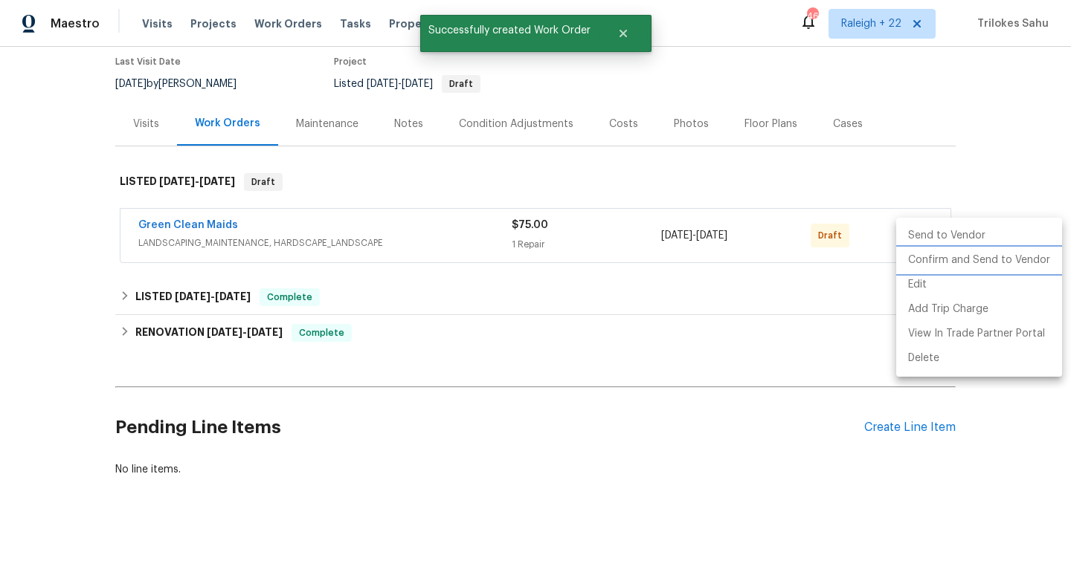
click at [922, 259] on li "Confirm and Send to Vendor" at bounding box center [979, 260] width 166 height 25
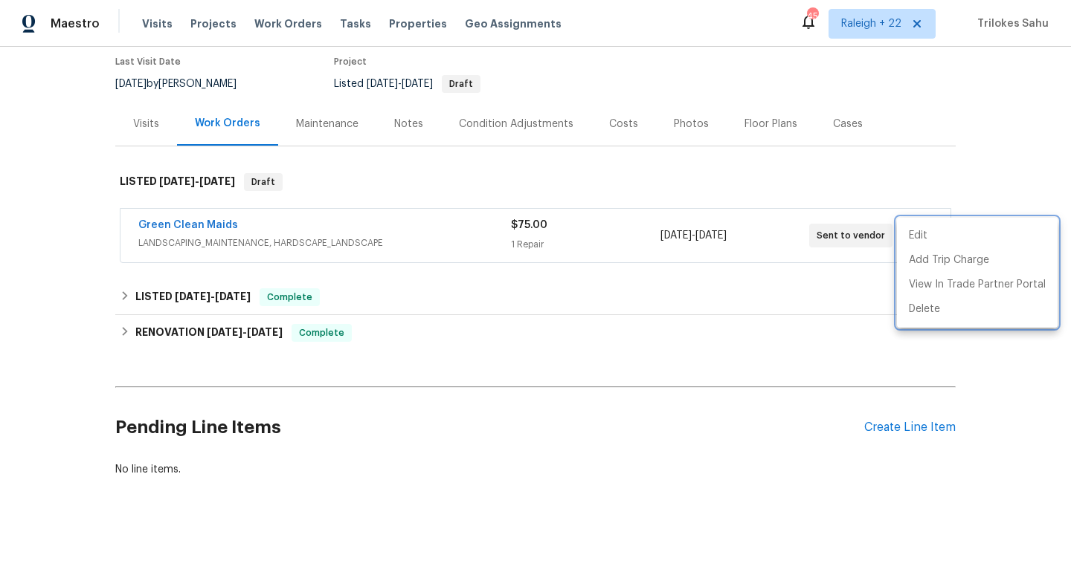
click at [262, 231] on div at bounding box center [535, 289] width 1071 height 578
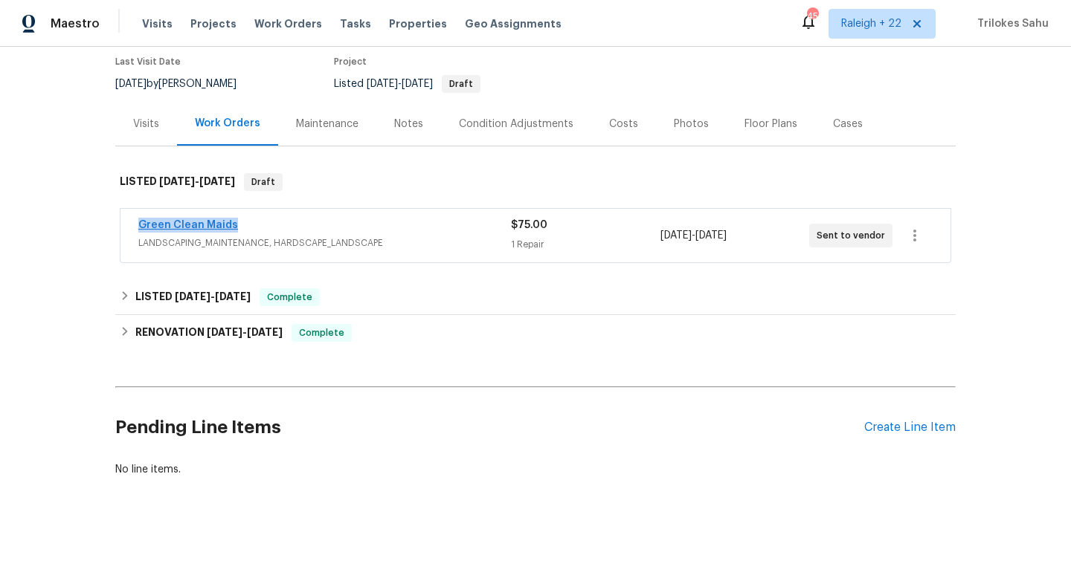
drag, startPoint x: 259, startPoint y: 230, endPoint x: 141, endPoint y: 226, distance: 119.0
copy link "Green Clean Maids"
click at [170, 226] on link "Green Clean Maids" at bounding box center [188, 225] width 100 height 10
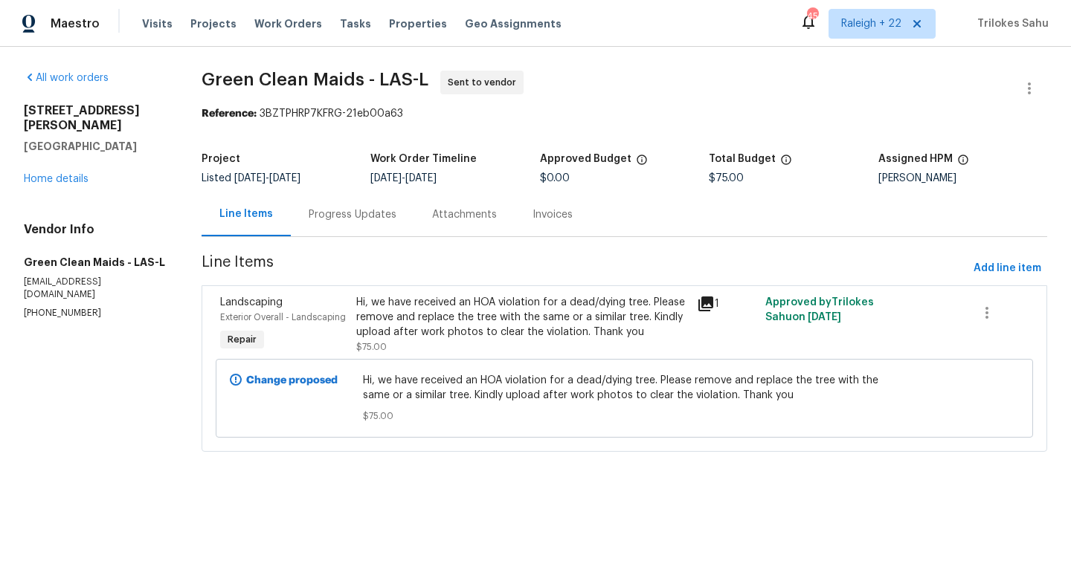
click at [364, 219] on div "Progress Updates" at bounding box center [353, 214] width 88 height 15
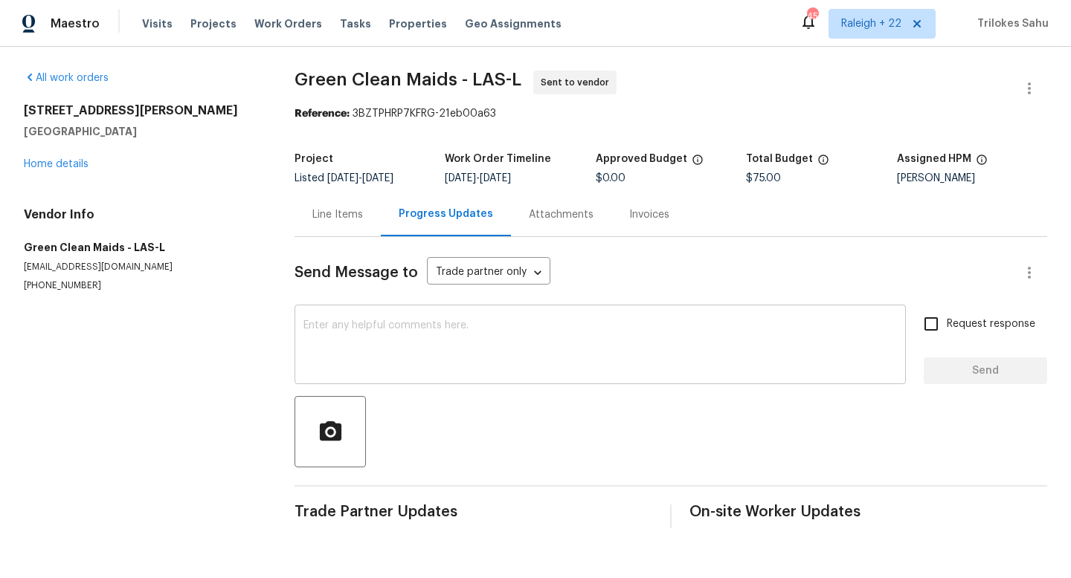
click at [323, 343] on textarea at bounding box center [599, 346] width 593 height 52
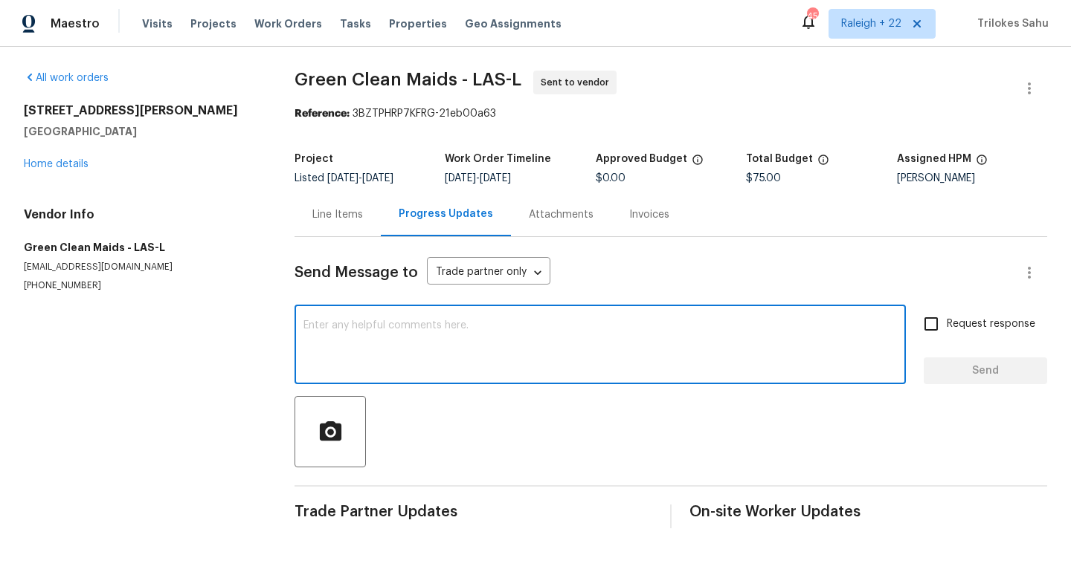
paste textarea "Please provide us with a cost estimation before starting the work. Thank you!"
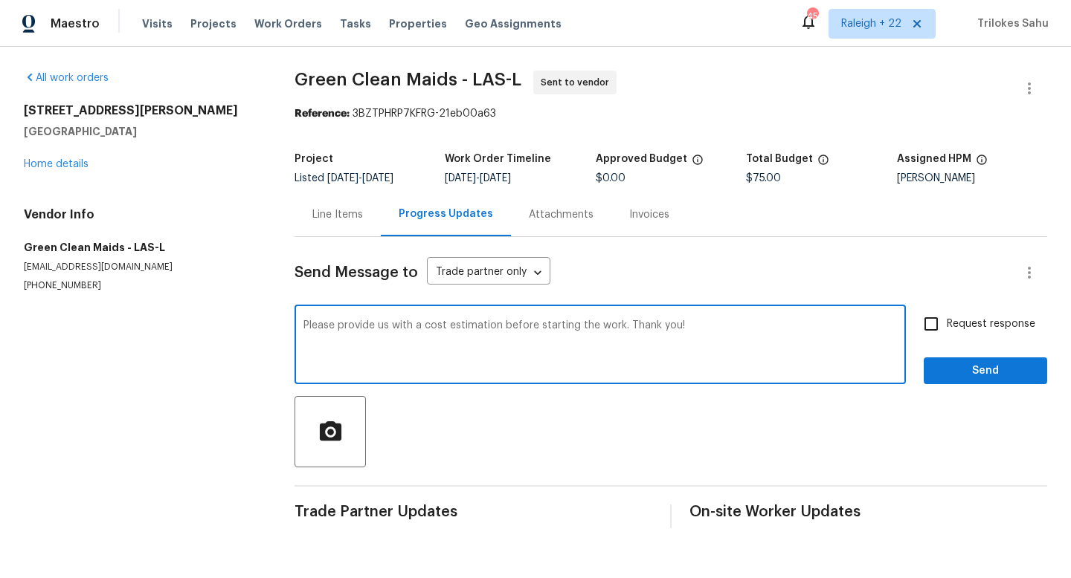
type textarea "Please provide us with a cost estimation before starting the work. Thank you!"
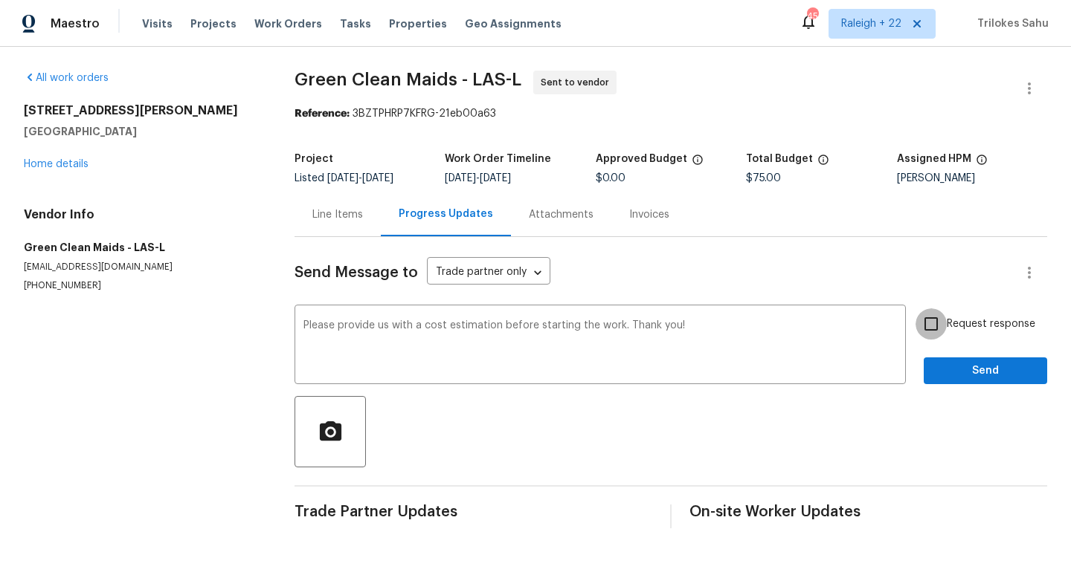
click at [931, 323] on input "Request response" at bounding box center [930, 324] width 31 height 31
checkbox input "true"
click at [949, 361] on button "Send" at bounding box center [984, 372] width 123 height 28
